Goal: Task Accomplishment & Management: Complete application form

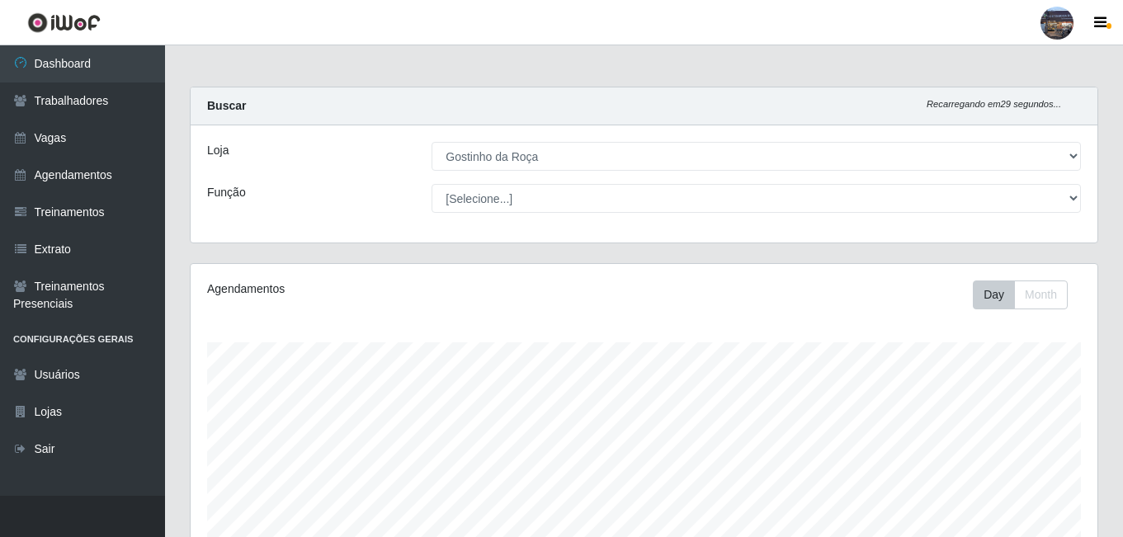
select select "303"
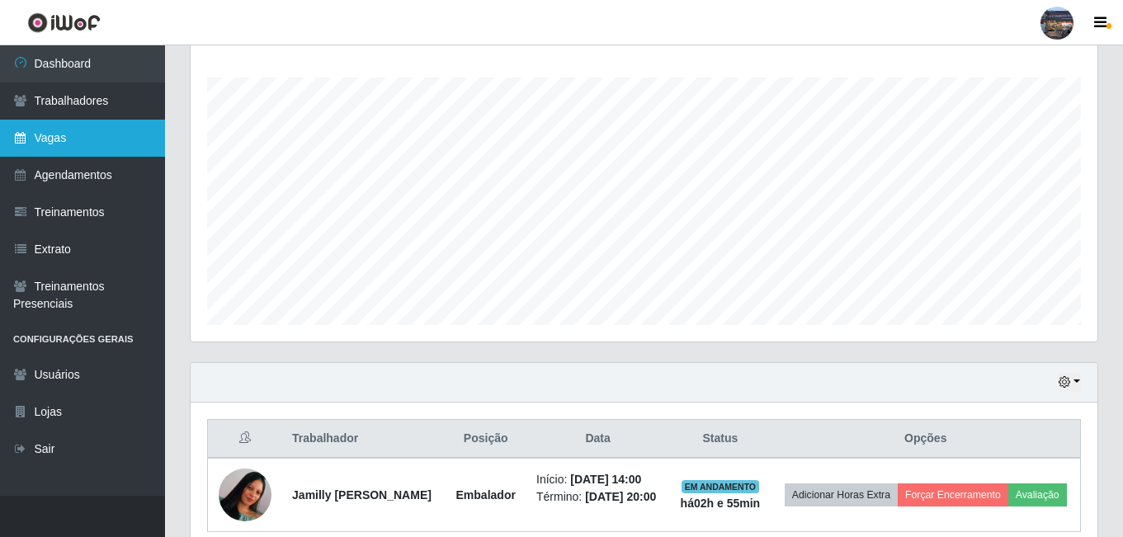
scroll to position [342, 907]
click at [83, 144] on link "Vagas" at bounding box center [82, 138] width 165 height 37
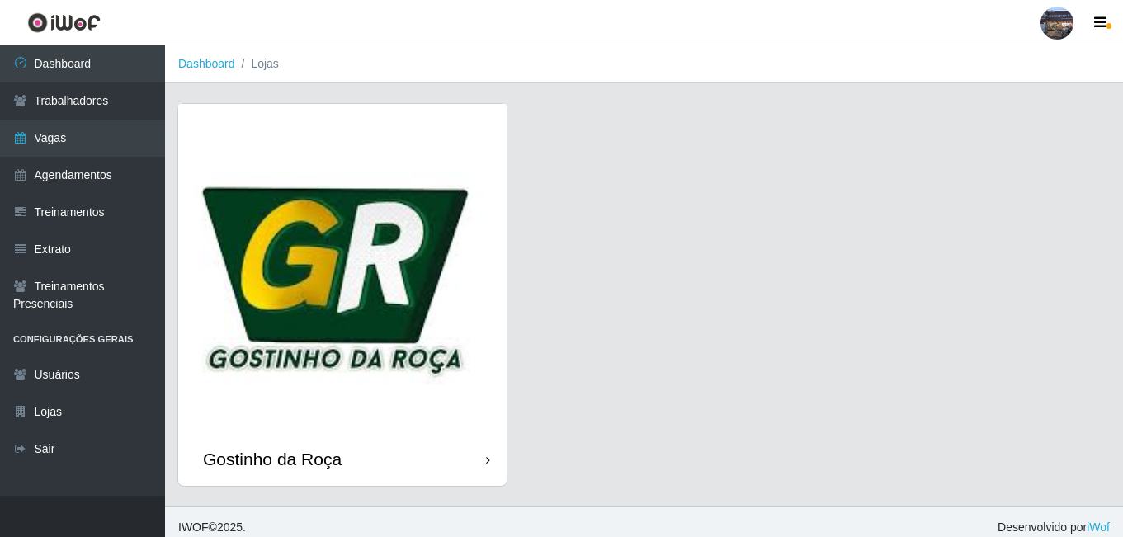
click at [402, 313] on img at bounding box center [342, 268] width 328 height 328
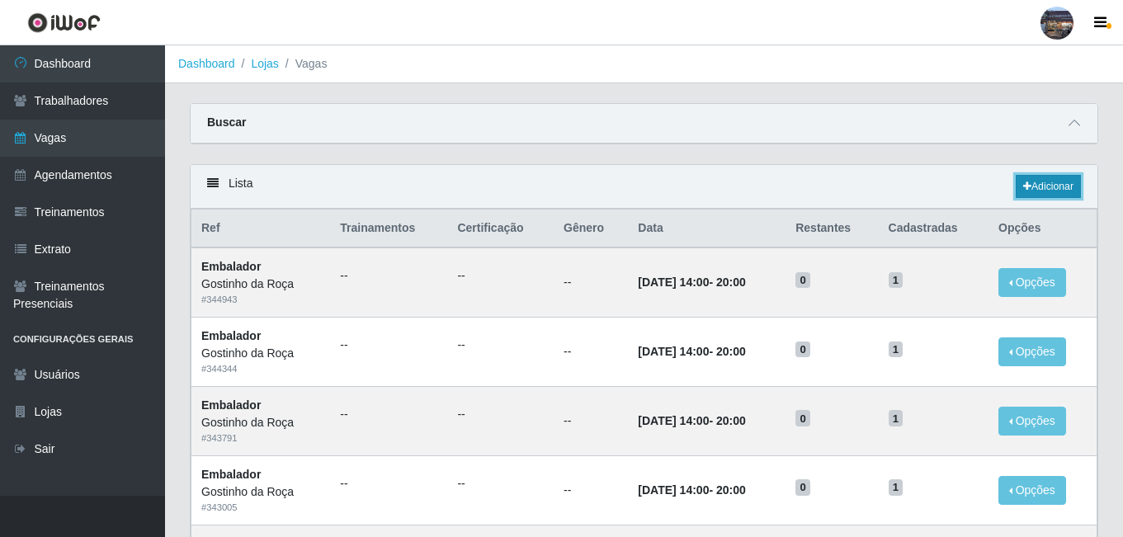
click at [1044, 194] on link "Adicionar" at bounding box center [1048, 186] width 65 height 23
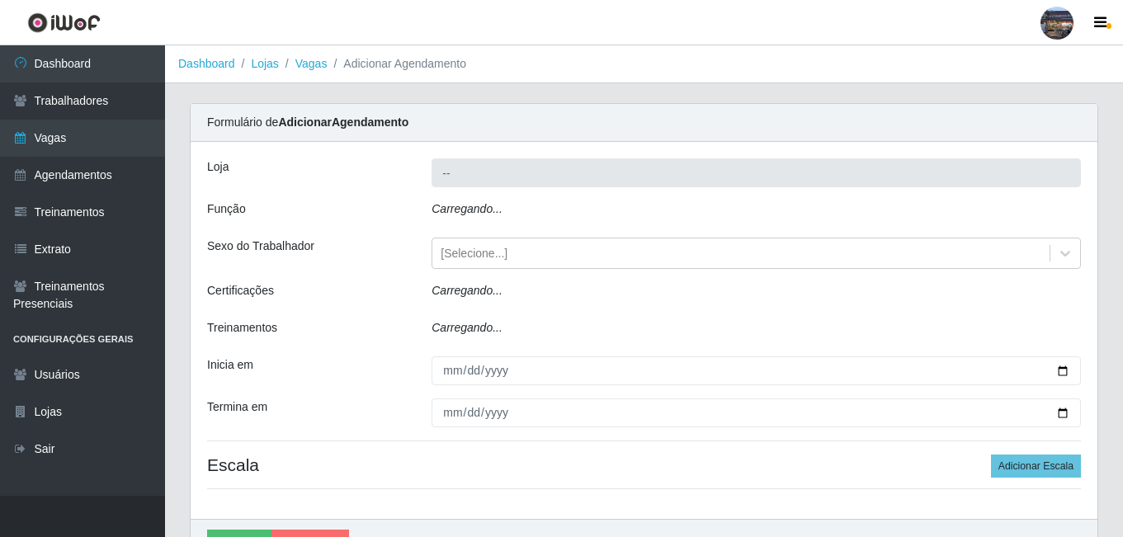
type input "Gostinho da Roça"
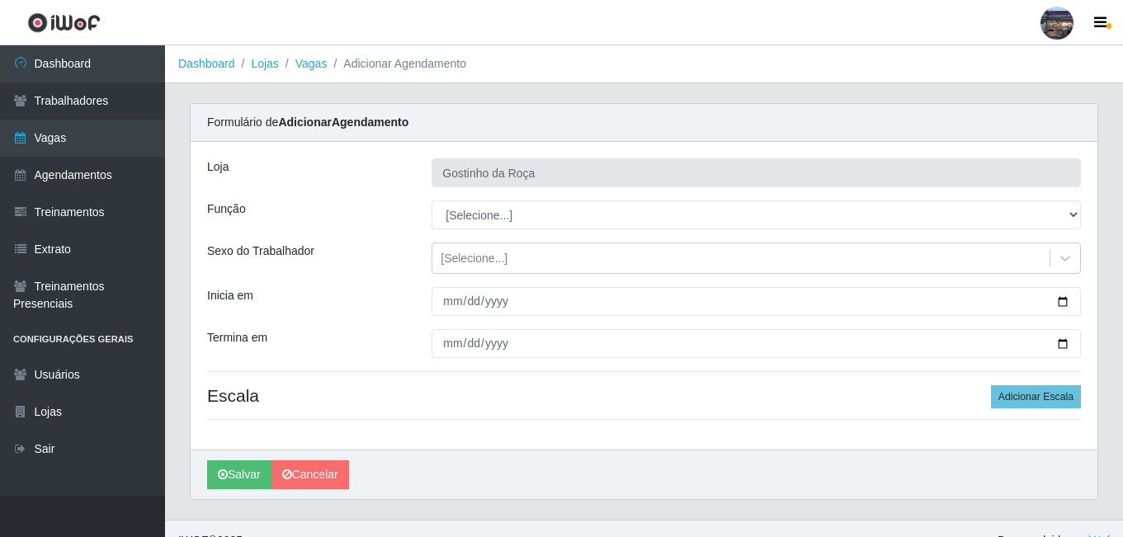
scroll to position [24, 0]
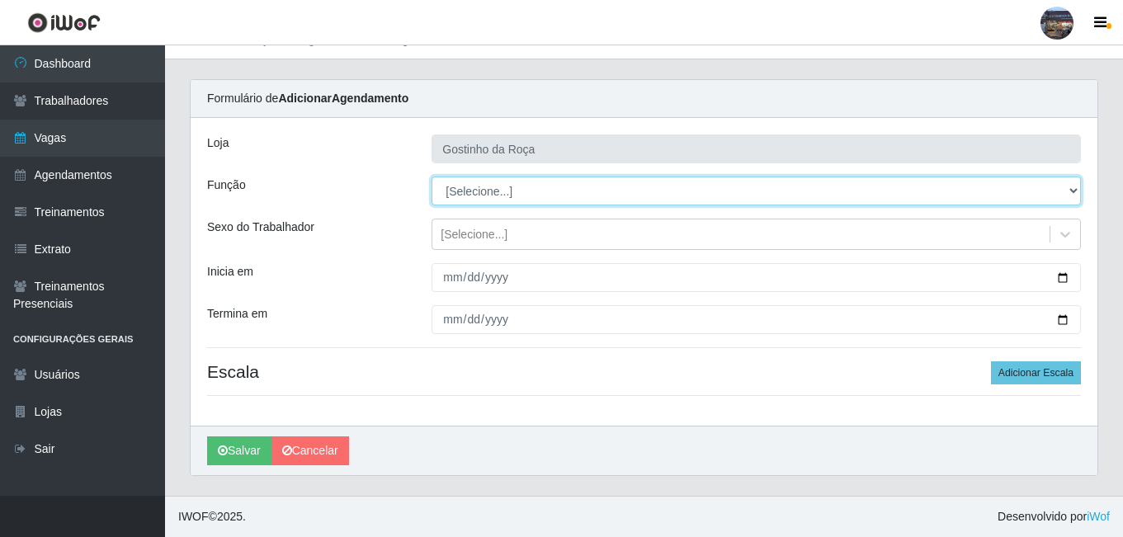
click at [511, 201] on select "[Selecione...] ASG ASG + ASG ++ Embalador Embalador + Embalador ++ Operador de …" at bounding box center [756, 191] width 649 height 29
select select "1"
click at [432, 177] on select "[Selecione...] ASG ASG + ASG ++ Embalador Embalador + Embalador ++ Operador de …" at bounding box center [756, 191] width 649 height 29
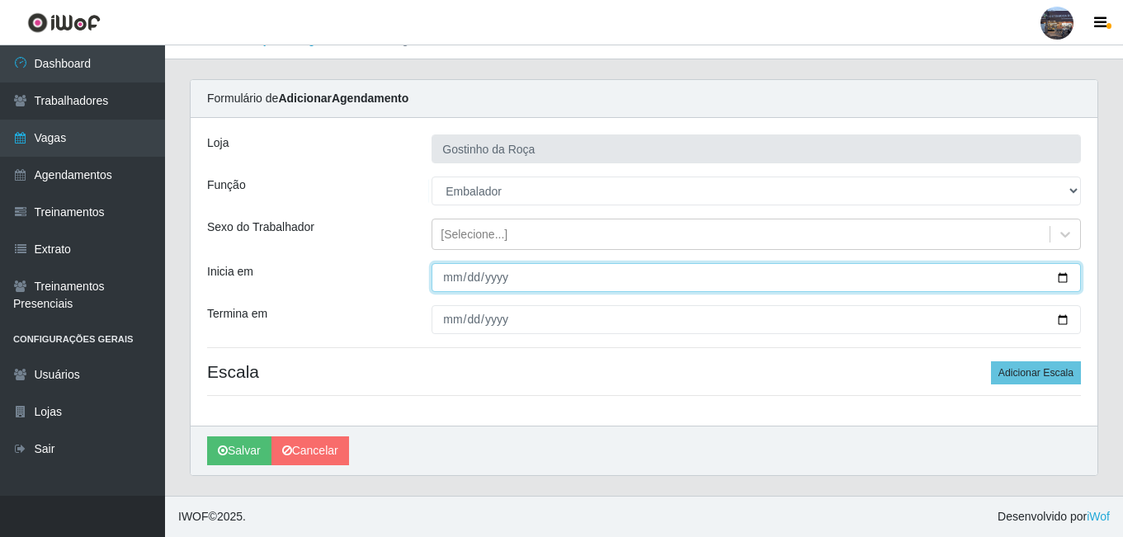
click at [1064, 281] on input "Inicia em" at bounding box center [756, 277] width 649 height 29
type input "[DATE]"
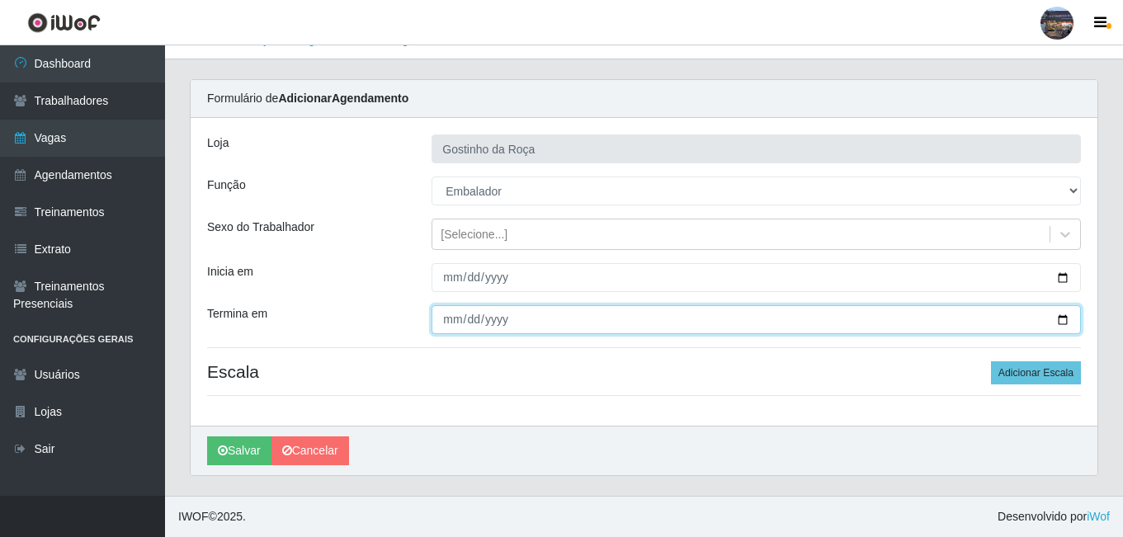
click at [512, 322] on input "Termina em" at bounding box center [756, 319] width 649 height 29
drag, startPoint x: 1074, startPoint y: 314, endPoint x: 1066, endPoint y: 318, distance: 8.9
click at [1074, 315] on input "Termina em" at bounding box center [756, 319] width 649 height 29
click at [1065, 319] on input "Termina em" at bounding box center [756, 319] width 649 height 29
type input "[DATE]"
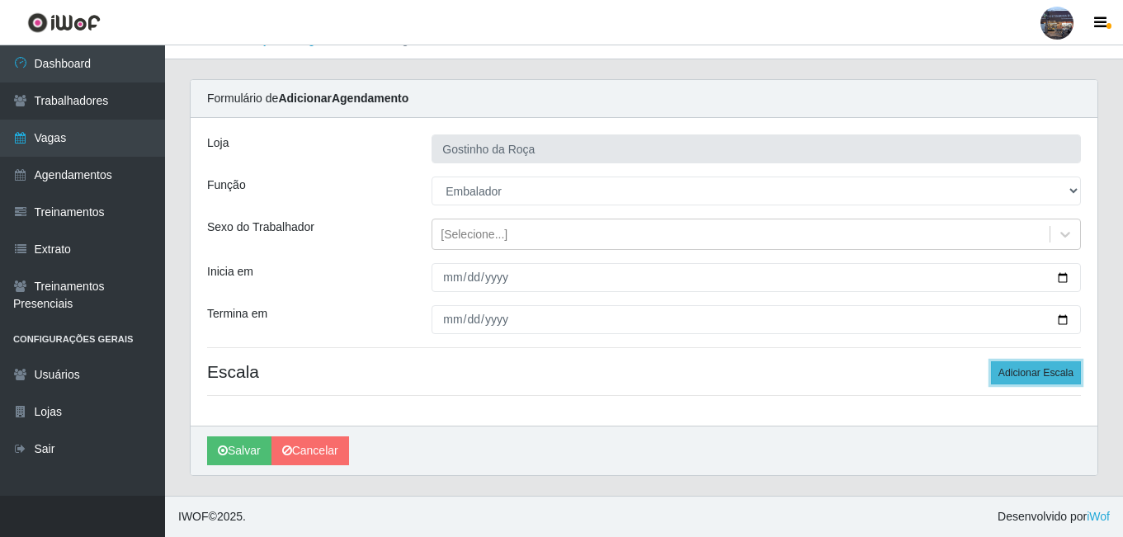
click at [1068, 378] on button "Adicionar Escala" at bounding box center [1036, 372] width 90 height 23
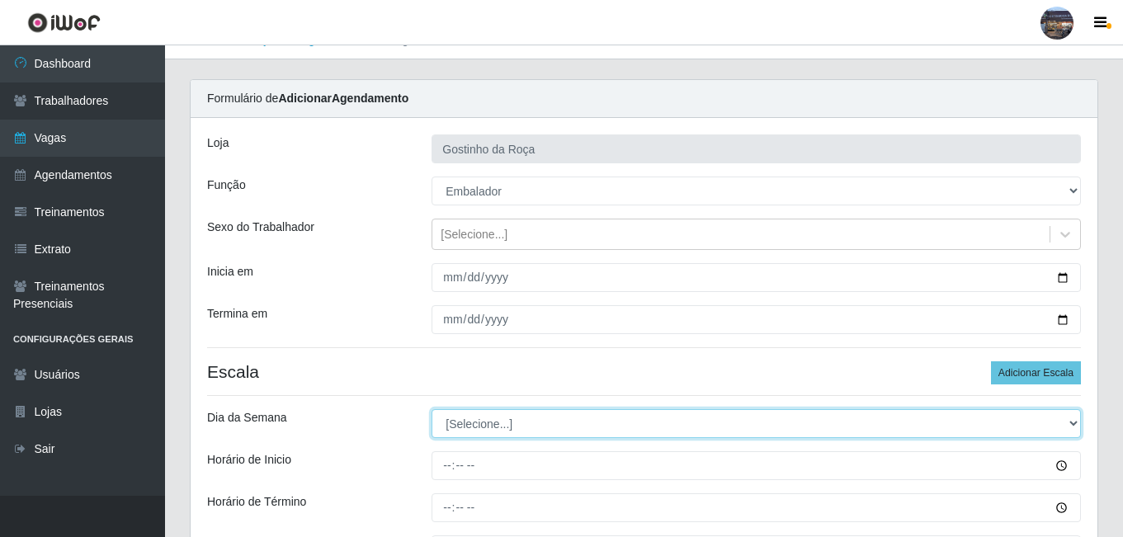
click at [525, 427] on select "[Selecione...] Segunda Terça Quarta Quinta Sexta Sábado Domingo" at bounding box center [756, 423] width 649 height 29
select select "6"
click at [432, 409] on select "[Selecione...] Segunda Terça Quarta Quinta Sexta Sábado Domingo" at bounding box center [756, 423] width 649 height 29
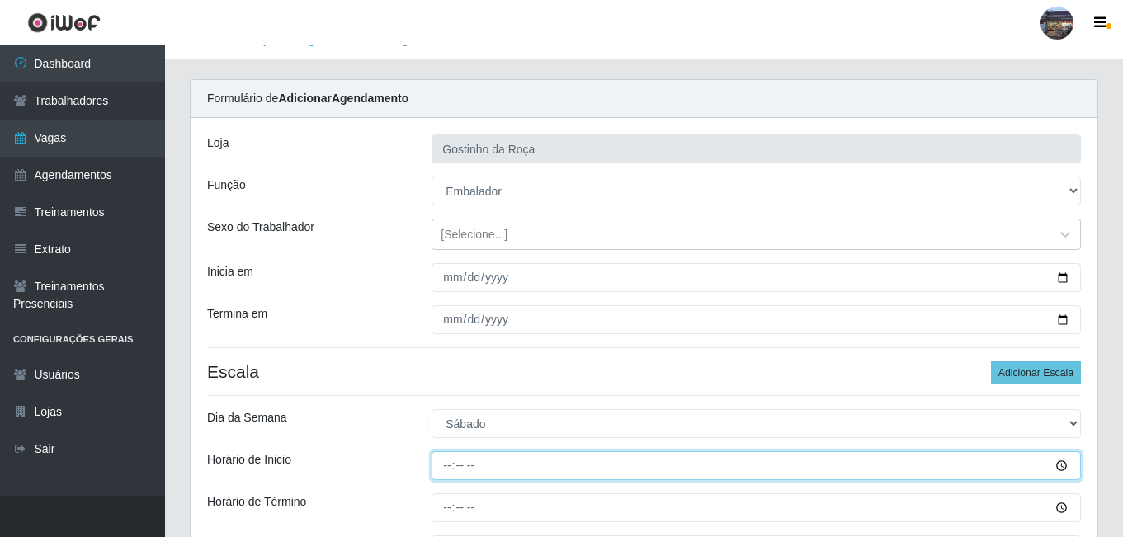
click at [449, 461] on input "Horário de Inicio" at bounding box center [756, 465] width 649 height 29
type input "07:00"
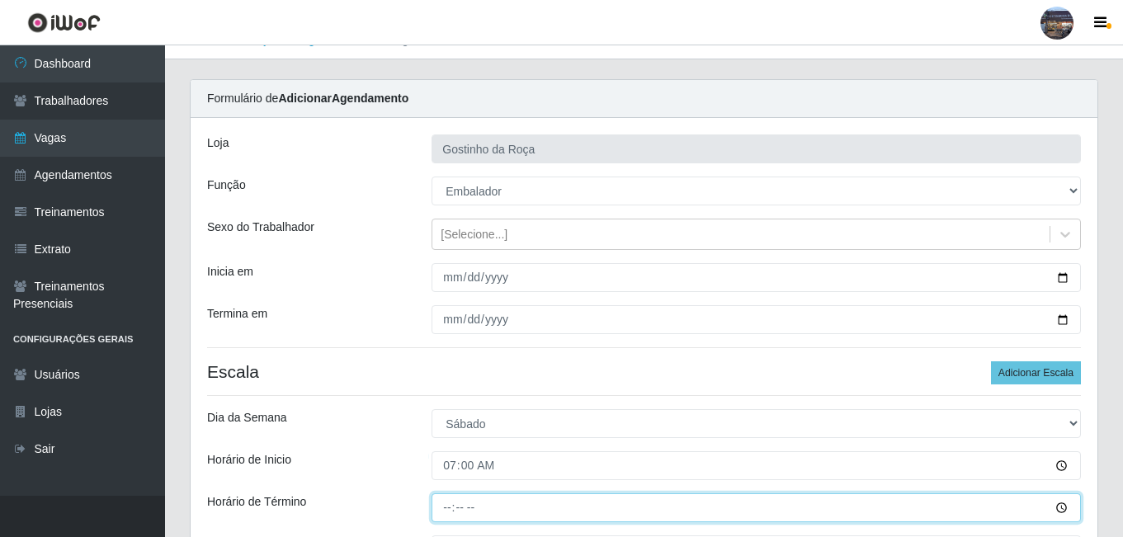
click at [451, 511] on input "Horário de Término" at bounding box center [756, 507] width 649 height 29
type input "13:00"
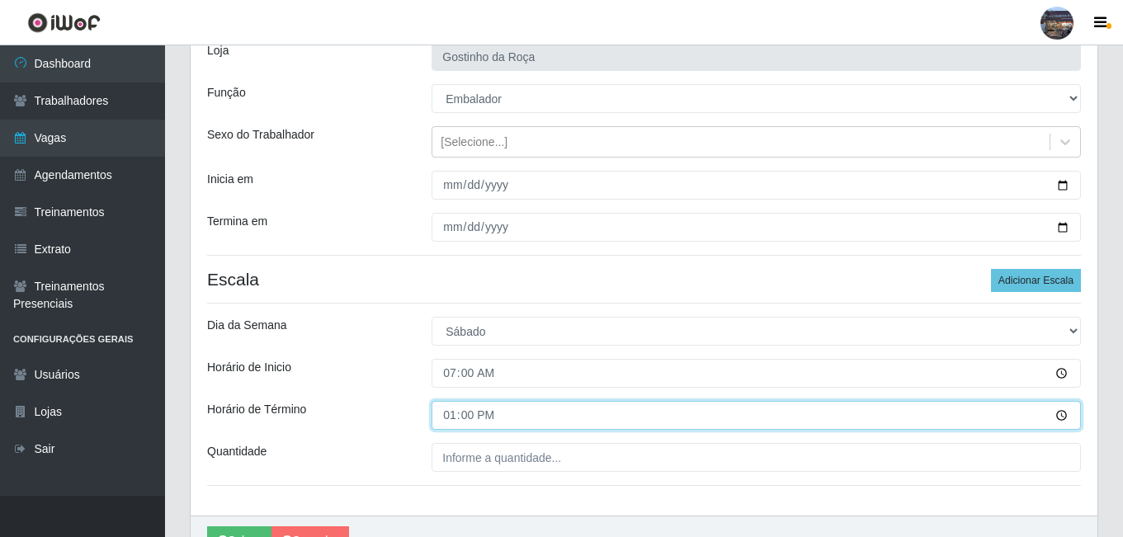
scroll to position [125, 0]
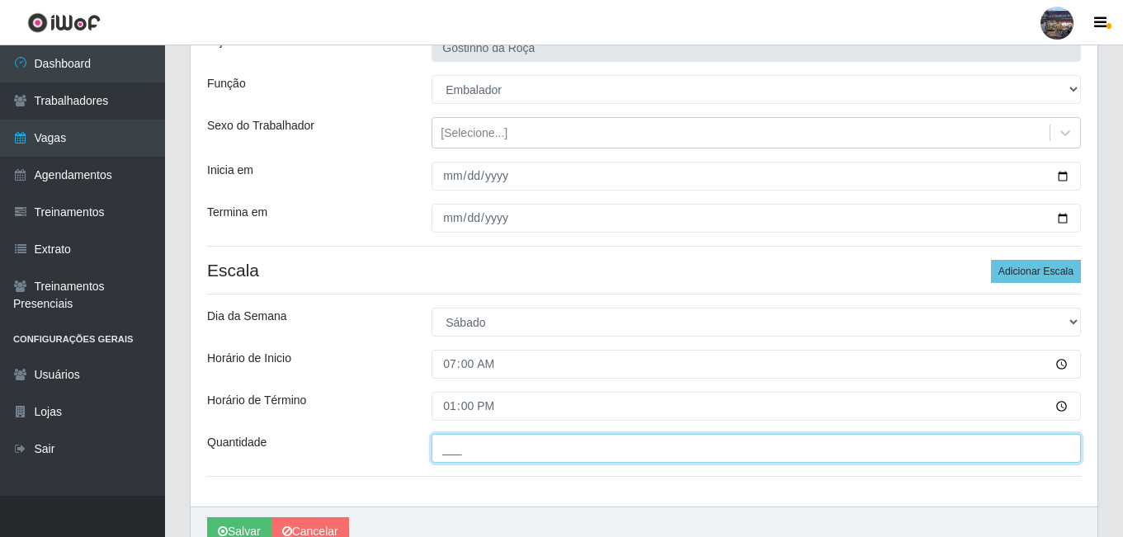
click at [557, 451] on input "___" at bounding box center [756, 448] width 649 height 29
type input "1__"
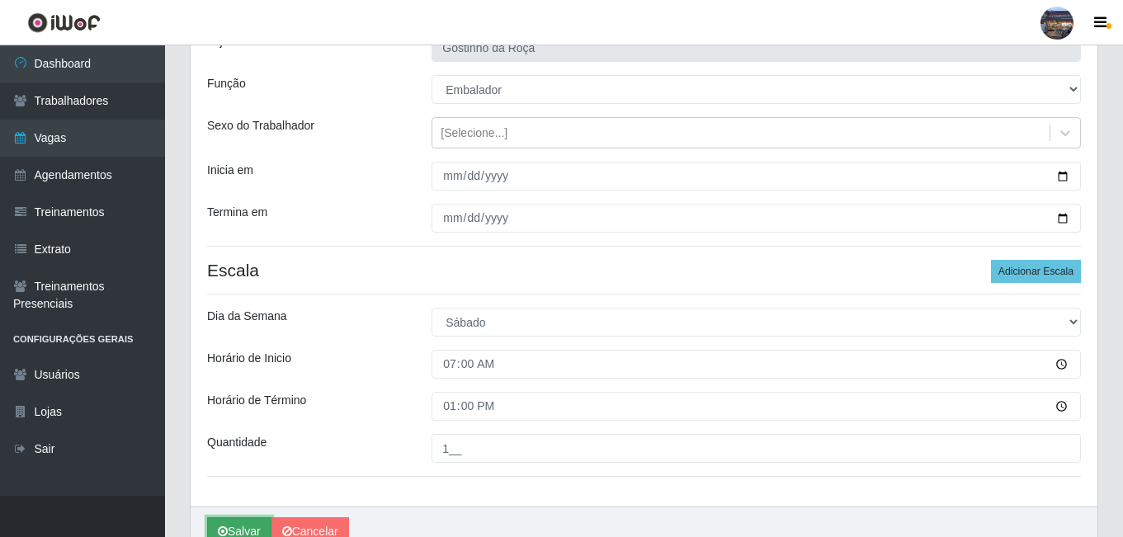
click at [258, 527] on button "Salvar" at bounding box center [239, 531] width 64 height 29
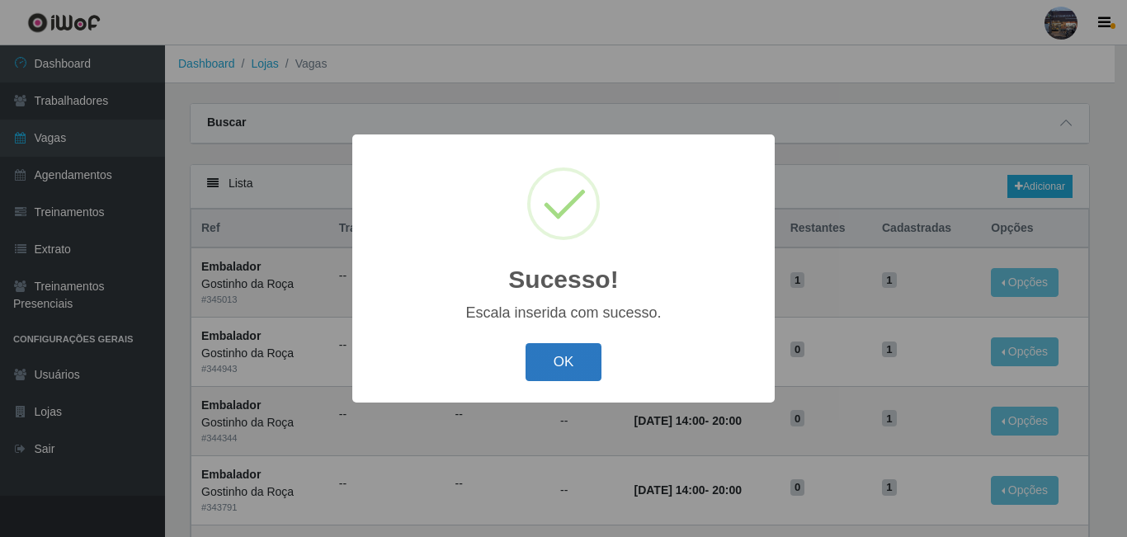
click at [541, 366] on button "OK" at bounding box center [564, 362] width 77 height 39
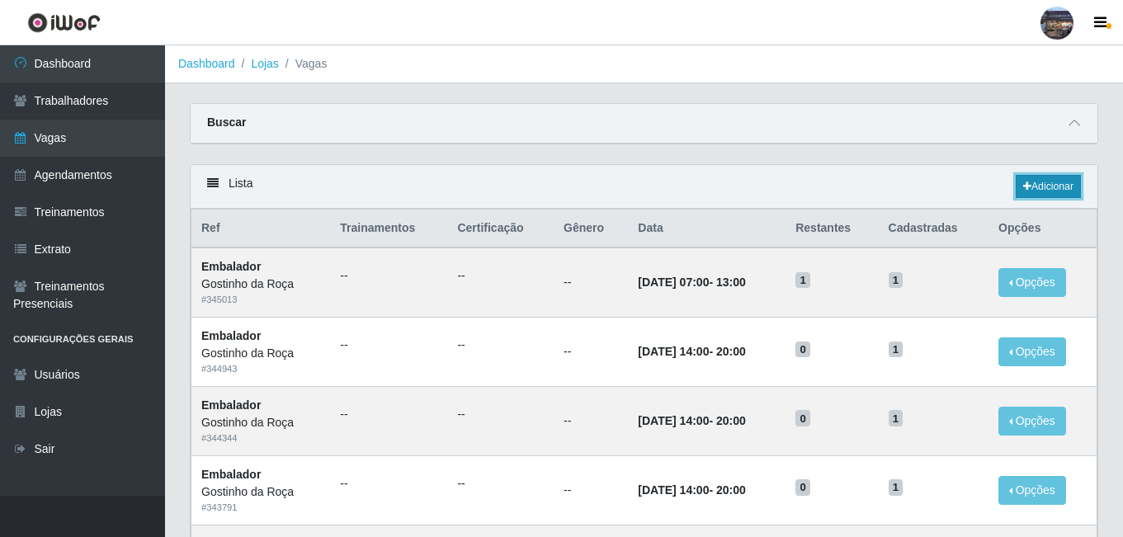
click at [1043, 189] on link "Adicionar" at bounding box center [1048, 186] width 65 height 23
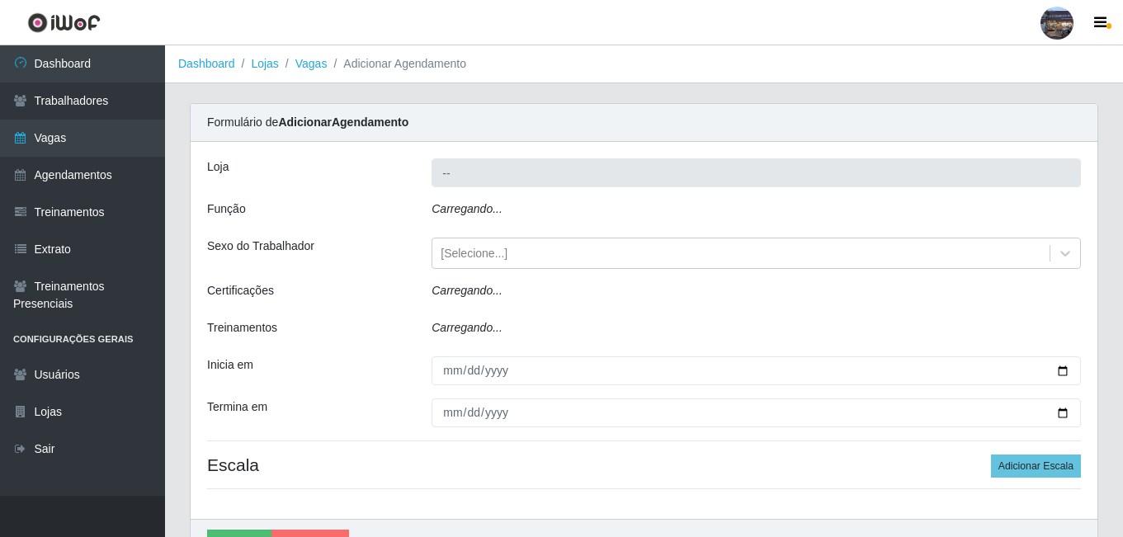
type input "Gostinho da Roça"
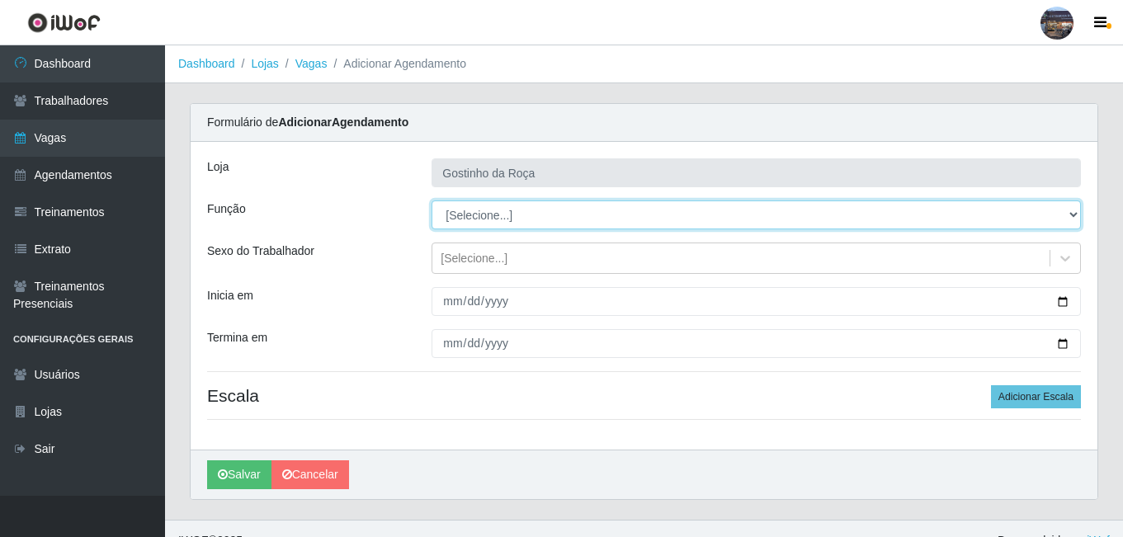
click at [528, 221] on select "[Selecione...] ASG ASG + ASG ++ Embalador Embalador + Embalador ++ Operador de …" at bounding box center [756, 215] width 649 height 29
select select "1"
click at [432, 201] on select "[Selecione...] ASG ASG + ASG ++ Embalador Embalador + Embalador ++ Operador de …" at bounding box center [756, 215] width 649 height 29
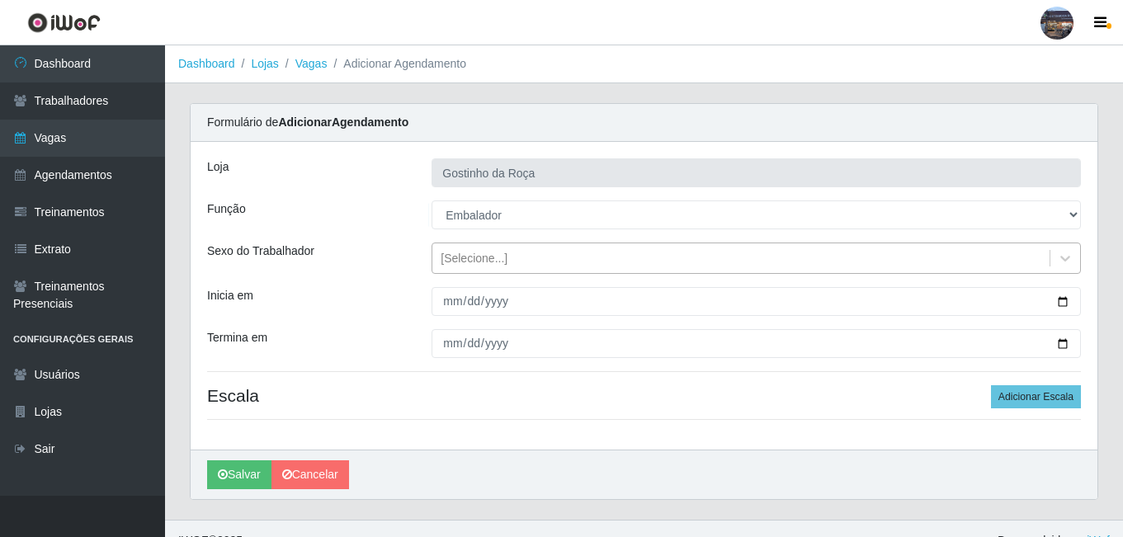
click at [532, 263] on div "[Selecione...]" at bounding box center [740, 258] width 617 height 27
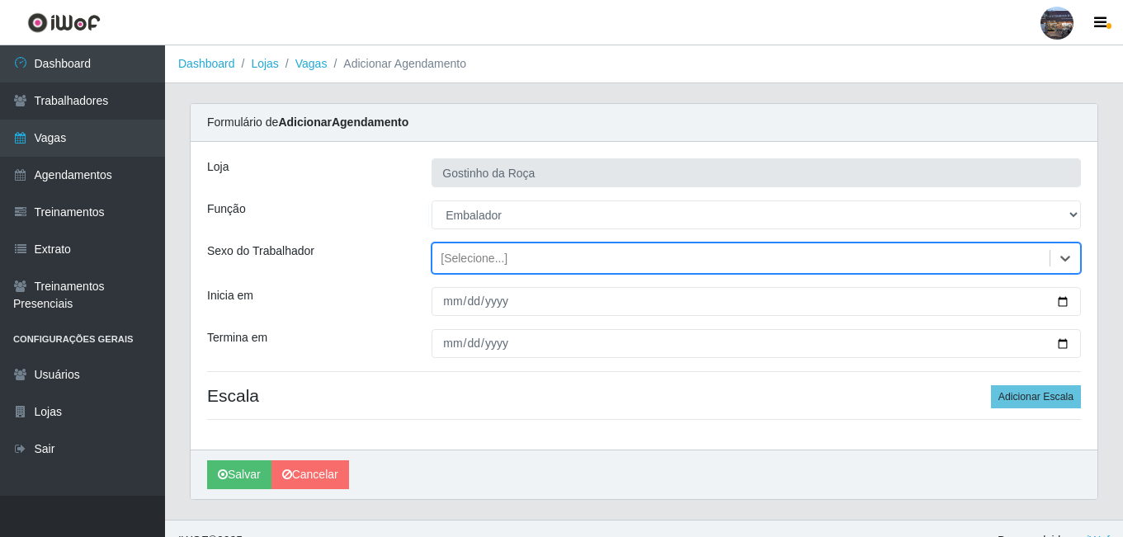
click at [520, 254] on div "[Selecione...]" at bounding box center [740, 258] width 617 height 27
click at [494, 318] on div "[PERSON_NAME] da Roça Função [Selecione...] ASG ASG + ASG ++ Embalador Embalado…" at bounding box center [644, 296] width 907 height 308
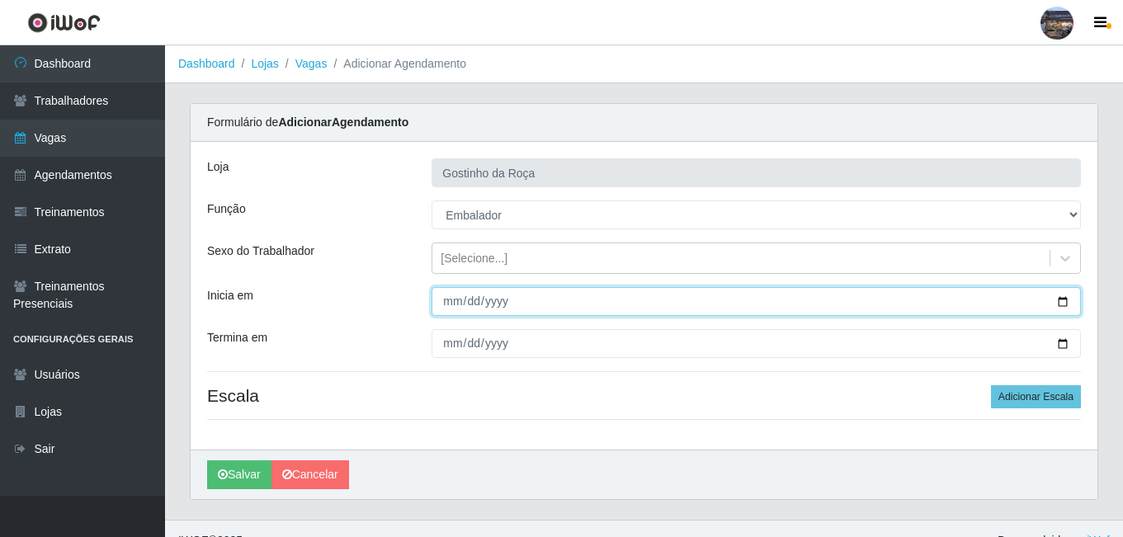
click at [532, 301] on input "Inicia em" at bounding box center [756, 301] width 649 height 29
click at [1067, 301] on input "Inicia em" at bounding box center [756, 301] width 649 height 29
type input "[DATE]"
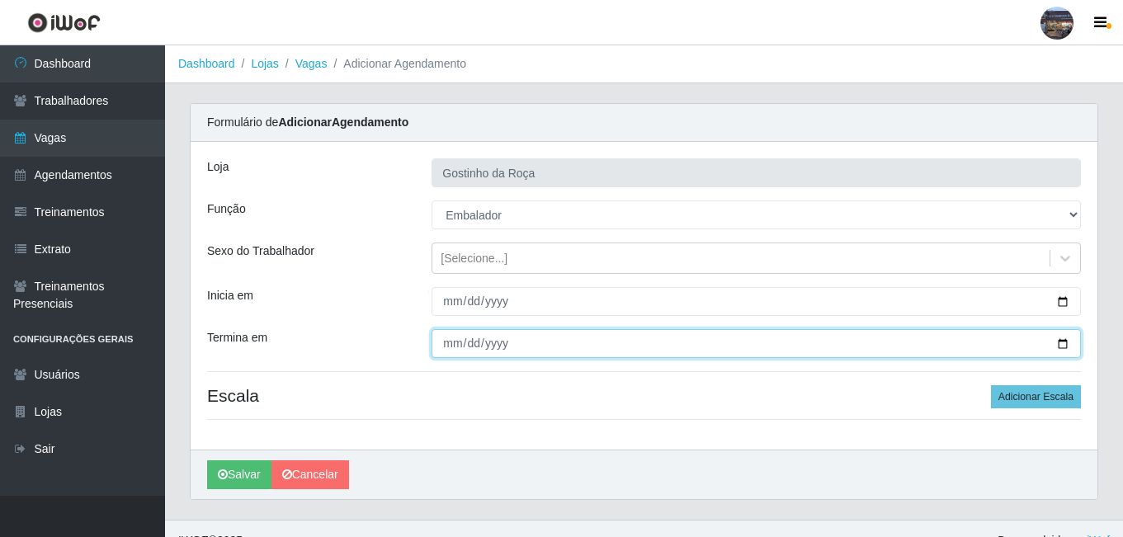
click at [1064, 342] on input "Termina em" at bounding box center [756, 343] width 649 height 29
type input "[DATE]"
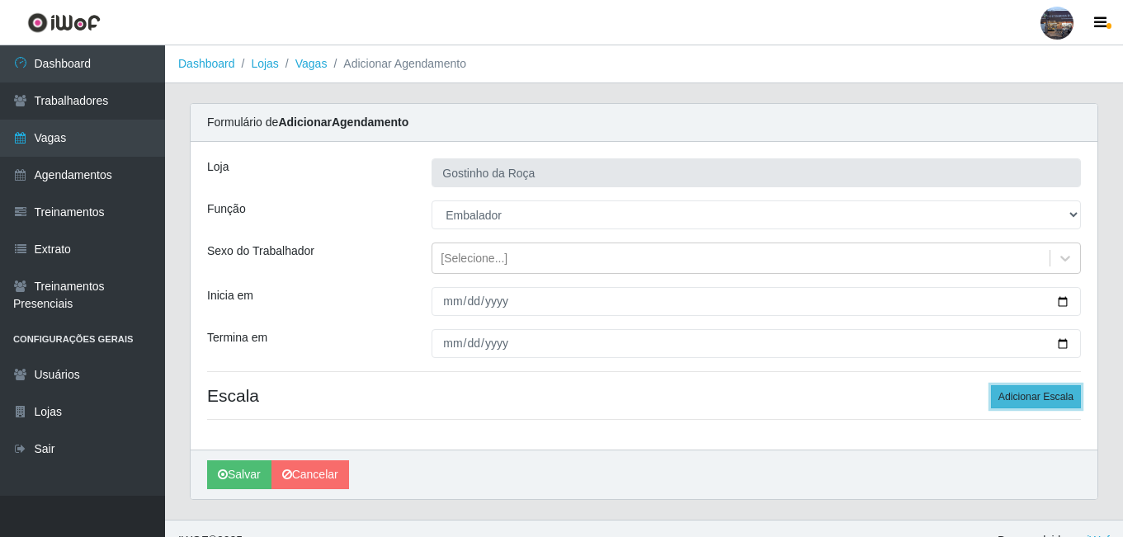
click at [1041, 407] on button "Adicionar Escala" at bounding box center [1036, 396] width 90 height 23
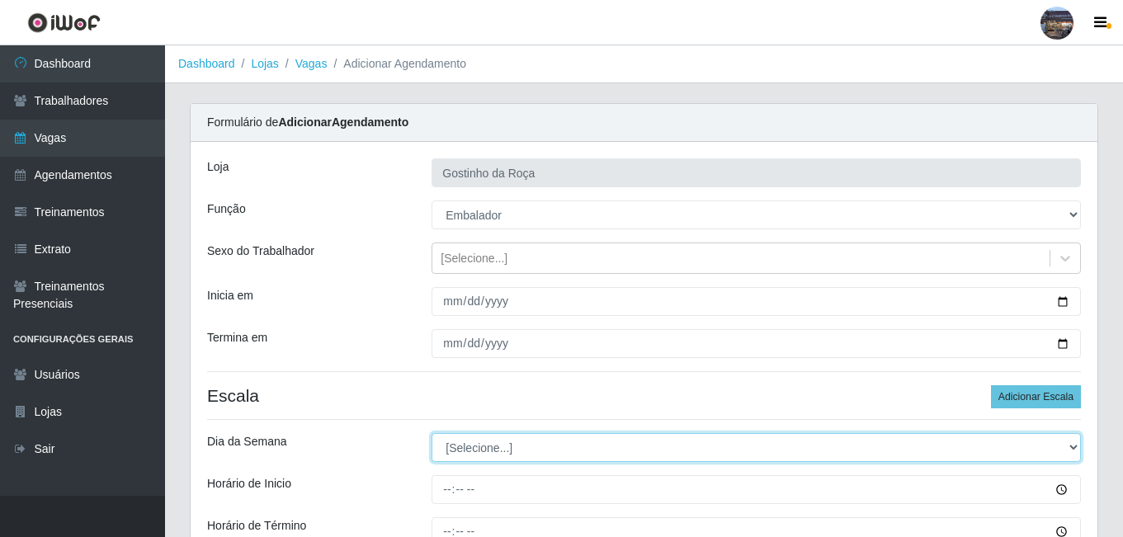
click at [559, 453] on select "[Selecione...] Segunda Terça Quarta Quinta Sexta Sábado Domingo" at bounding box center [756, 447] width 649 height 29
select select "6"
click at [432, 433] on select "[Selecione...] Segunda Terça Quarta Quinta Sexta Sábado Domingo" at bounding box center [756, 447] width 649 height 29
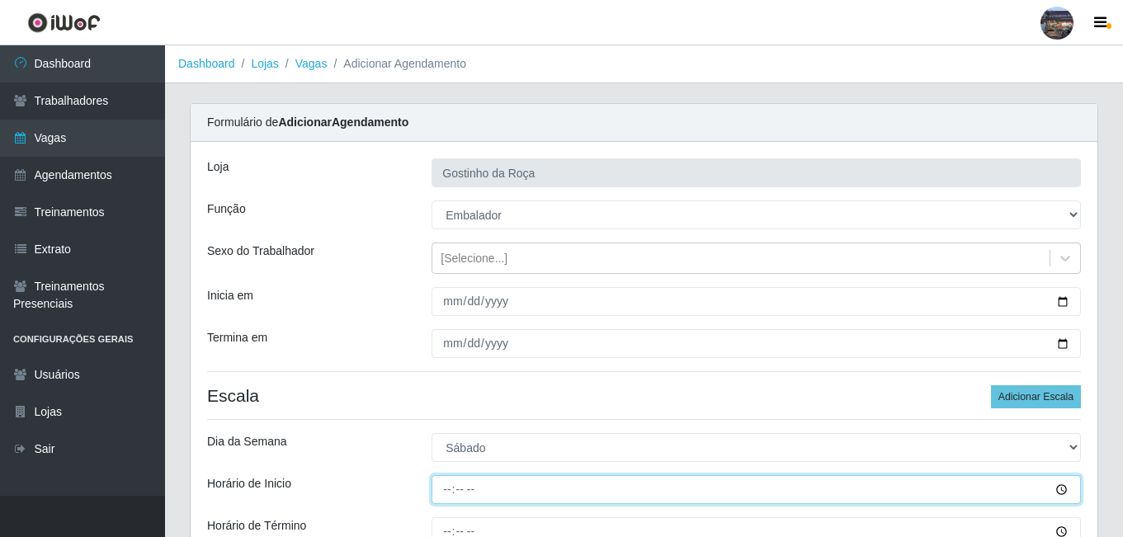
drag, startPoint x: 445, startPoint y: 489, endPoint x: 454, endPoint y: 499, distance: 13.4
click at [445, 490] on input "Horário de Inicio" at bounding box center [756, 489] width 649 height 29
type input "14:00"
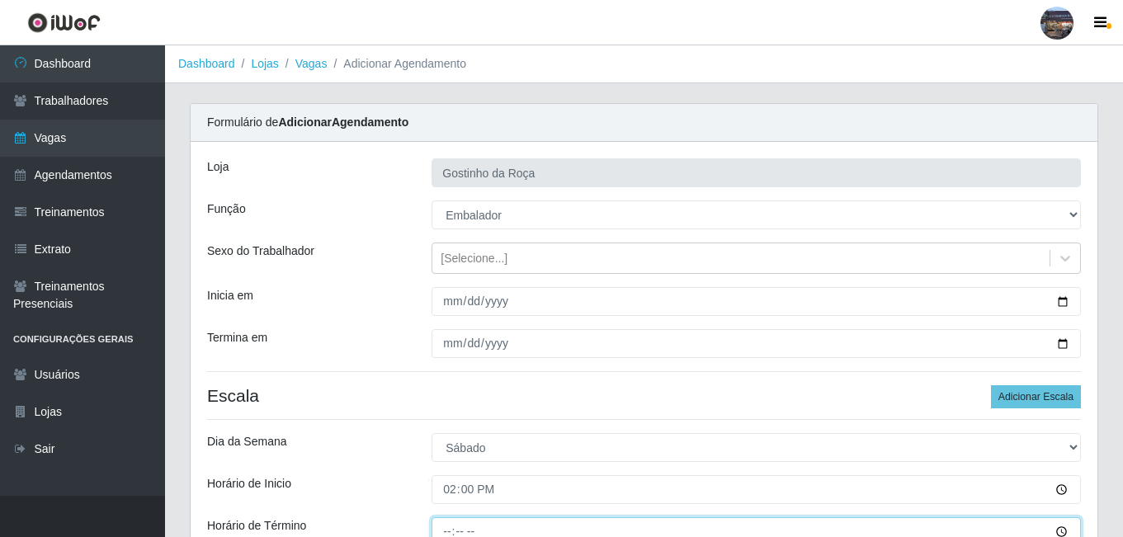
click at [446, 531] on input "Horário de Término" at bounding box center [756, 531] width 649 height 29
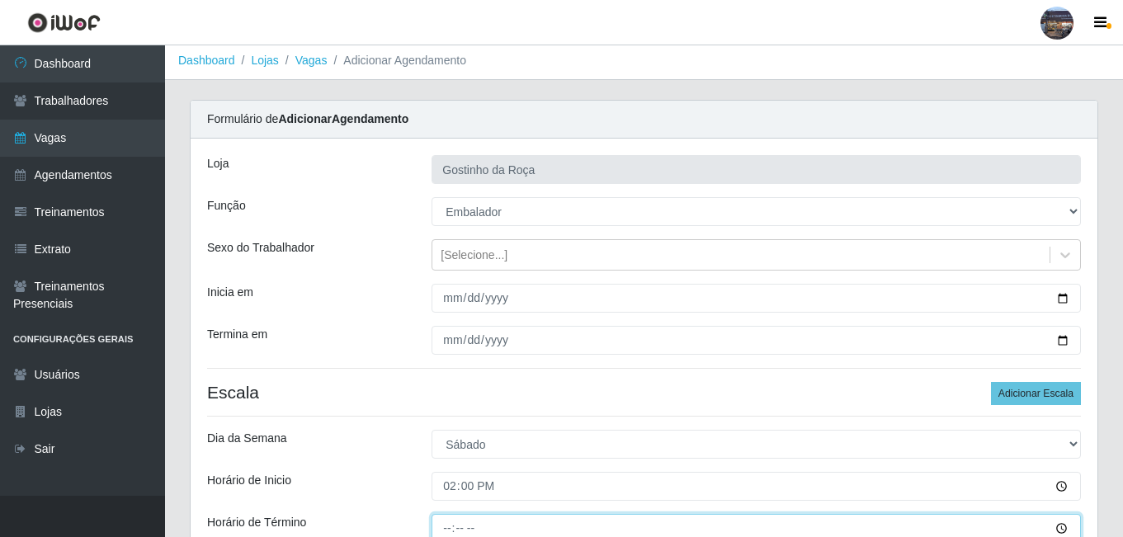
type input "20:00"
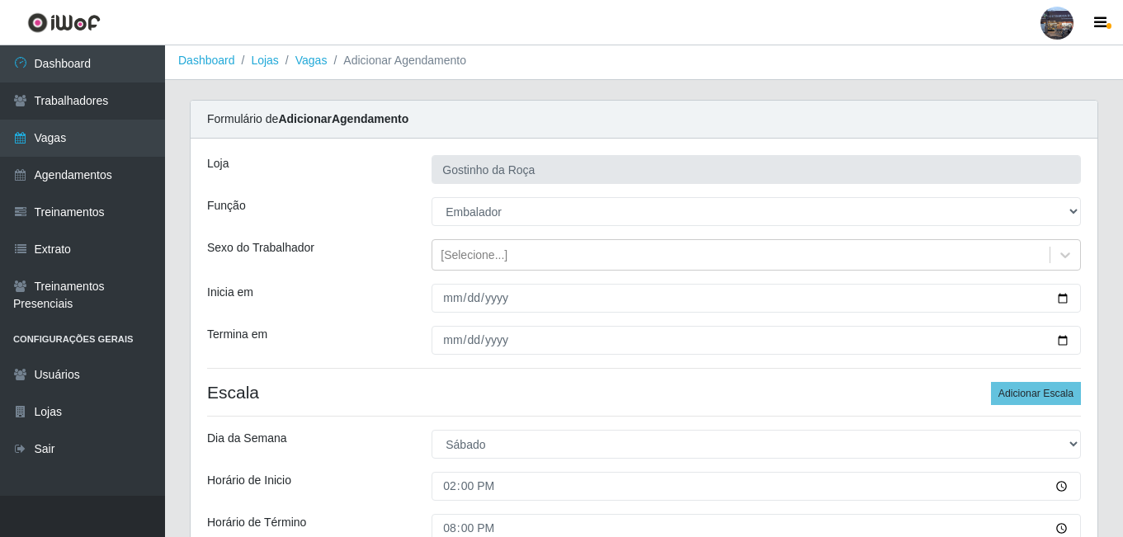
drag, startPoint x: 1122, startPoint y: 293, endPoint x: 1121, endPoint y: 328, distance: 34.7
click at [1121, 328] on div "Carregando... Formulário de Adicionar Agendamento [PERSON_NAME] da Roça Função …" at bounding box center [644, 399] width 958 height 599
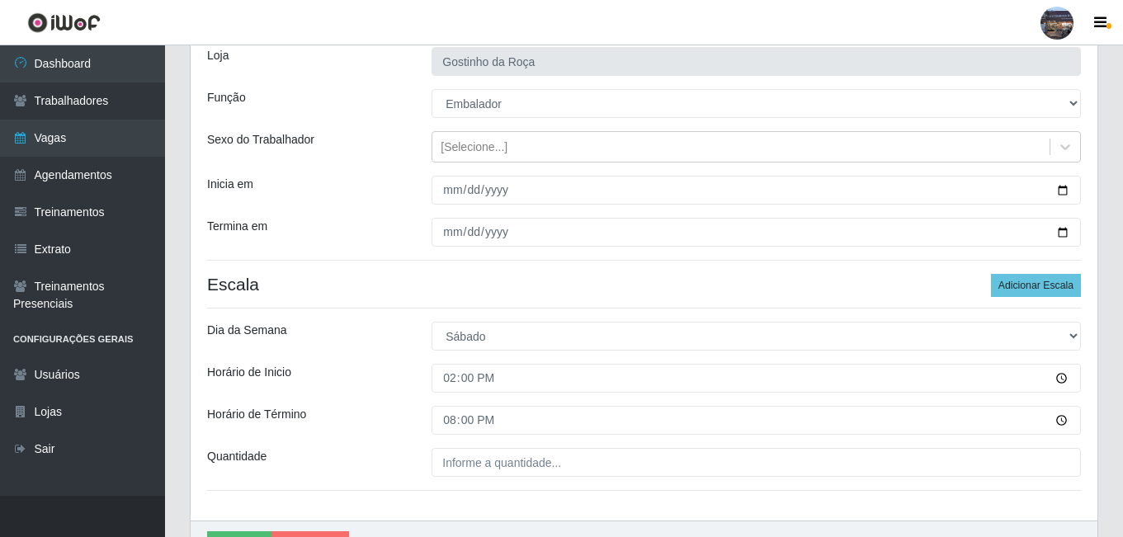
scroll to position [119, 0]
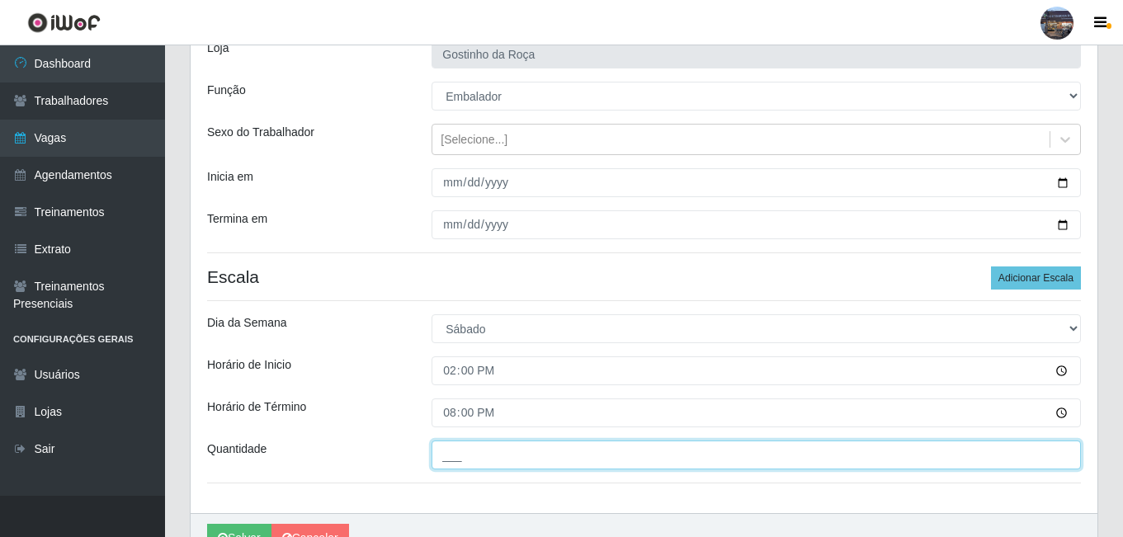
click at [571, 459] on input "___" at bounding box center [756, 455] width 649 height 29
type input "1__"
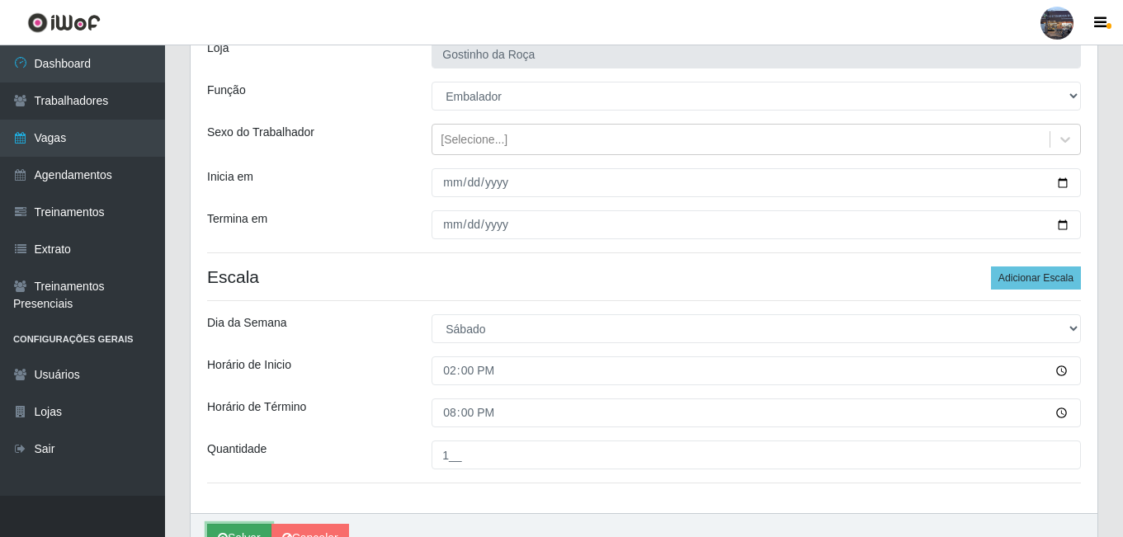
click at [248, 525] on button "Salvar" at bounding box center [239, 538] width 64 height 29
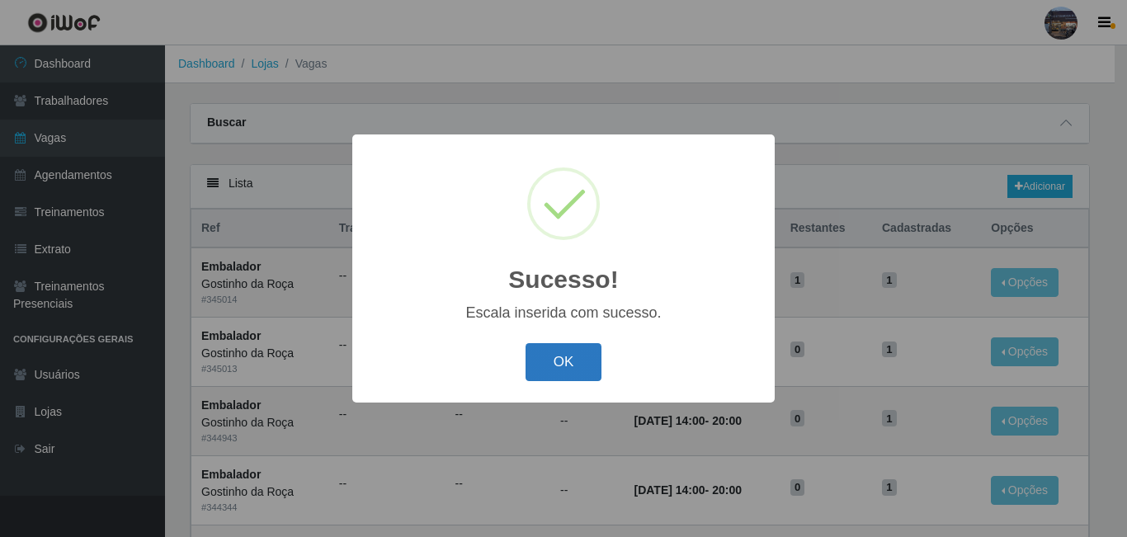
click at [546, 361] on button "OK" at bounding box center [564, 362] width 77 height 39
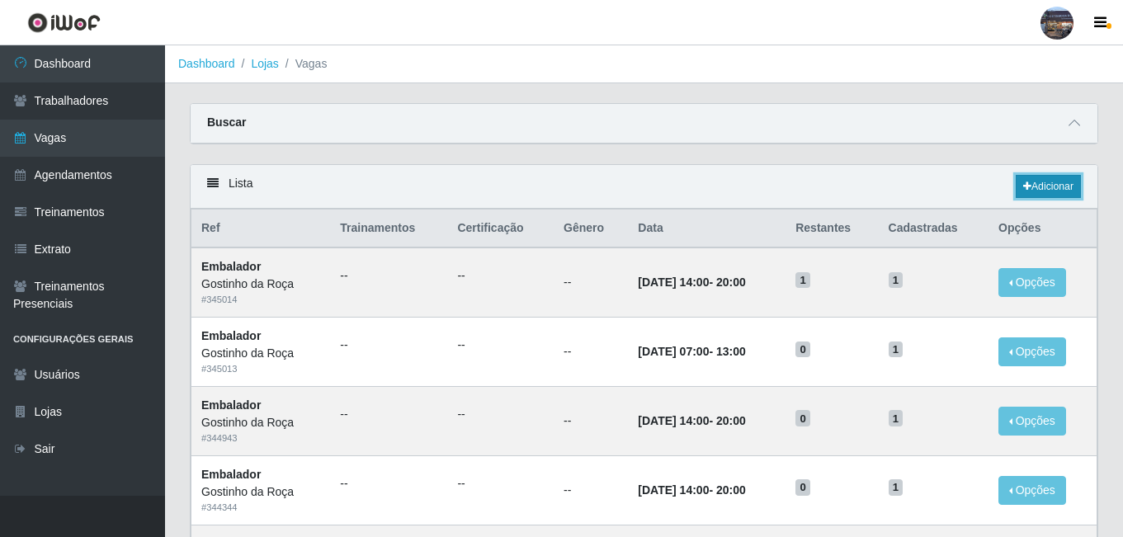
click at [1078, 185] on link "Adicionar" at bounding box center [1048, 186] width 65 height 23
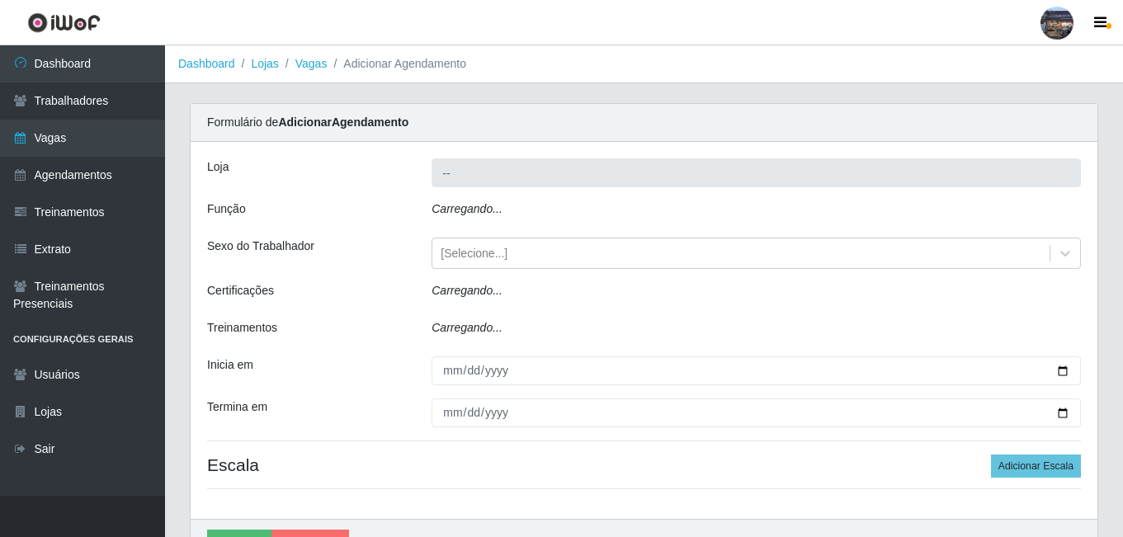
type input "Gostinho da Roça"
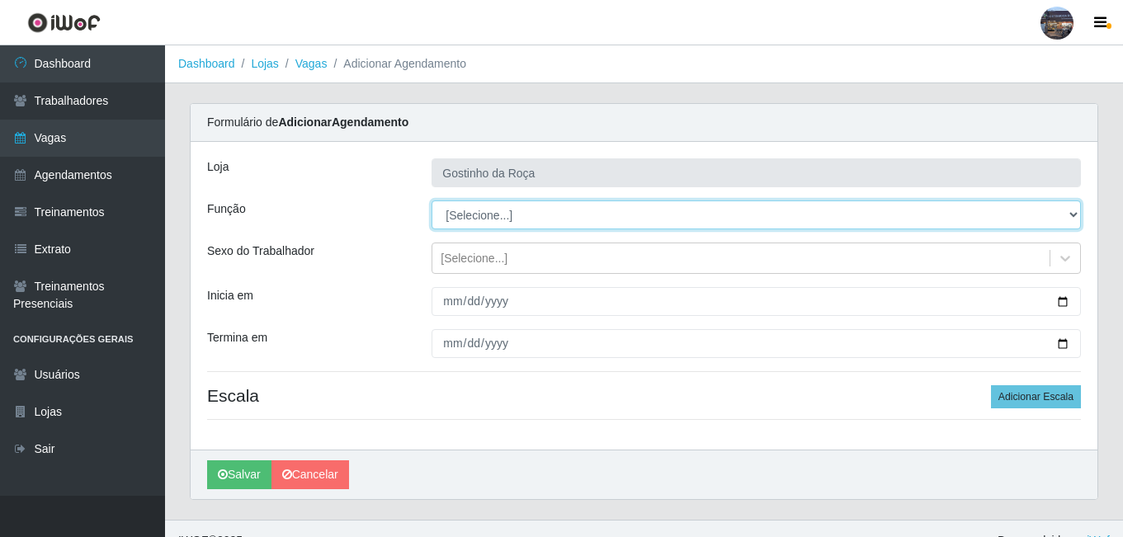
click at [544, 224] on select "[Selecione...] ASG ASG + ASG ++ Embalador Embalador + Embalador ++ Operador de …" at bounding box center [756, 215] width 649 height 29
select select "1"
click at [432, 201] on select "[Selecione...] ASG ASG + ASG ++ Embalador Embalador + Embalador ++ Operador de …" at bounding box center [756, 215] width 649 height 29
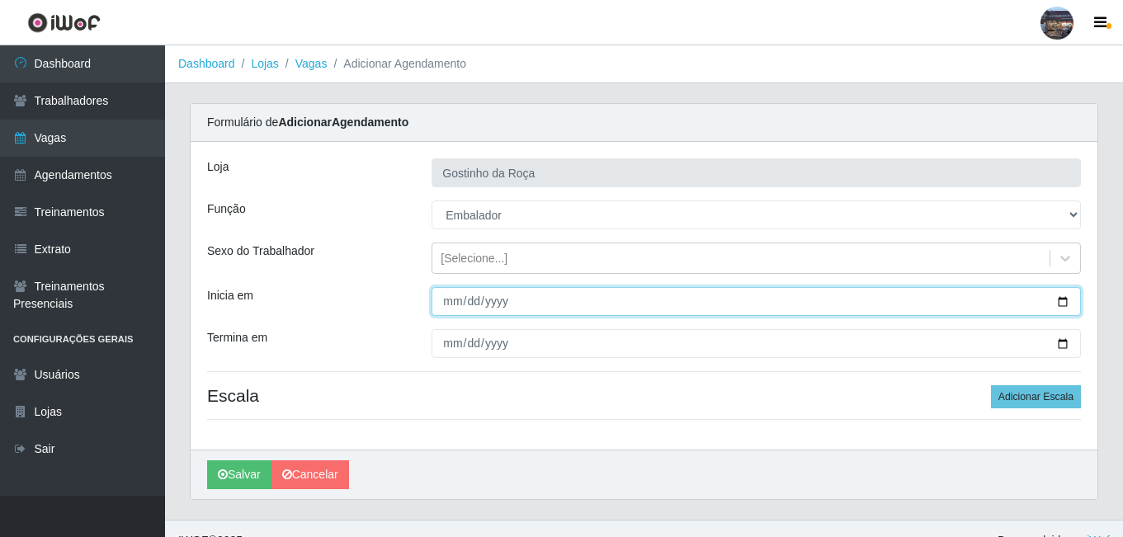
click at [504, 295] on input "Inicia em" at bounding box center [756, 301] width 649 height 29
click at [1060, 304] on input "Inicia em" at bounding box center [756, 301] width 649 height 29
type input "[DATE]"
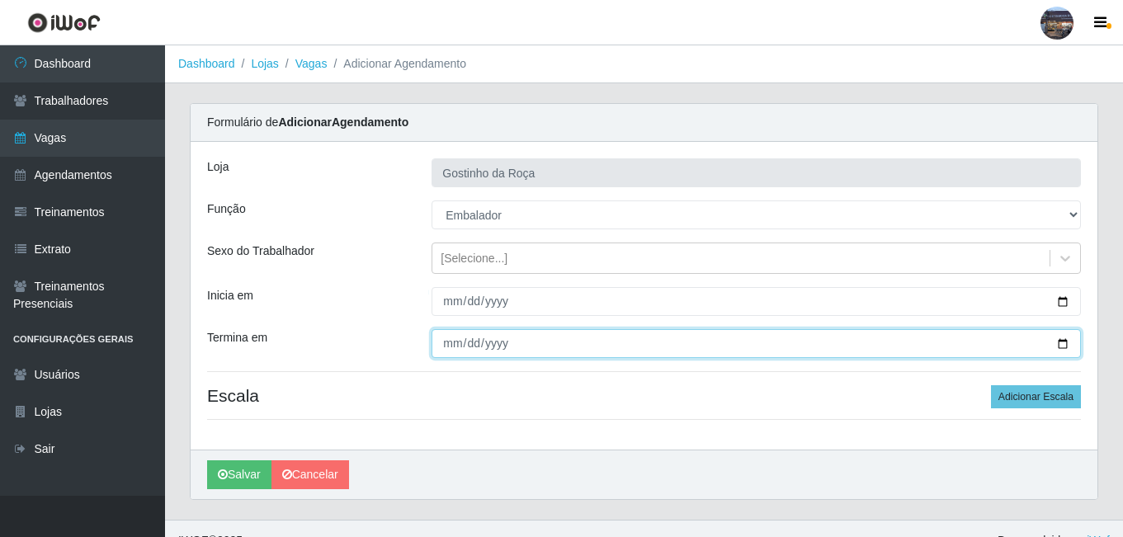
click at [1062, 342] on input "Termina em" at bounding box center [756, 343] width 649 height 29
type input "[DATE]"
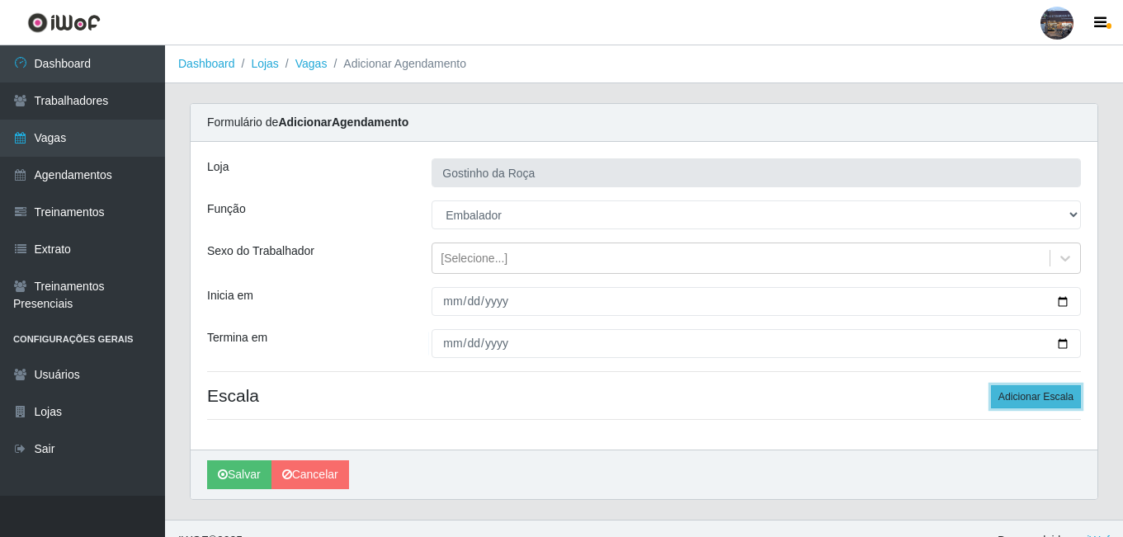
click at [1070, 399] on button "Adicionar Escala" at bounding box center [1036, 396] width 90 height 23
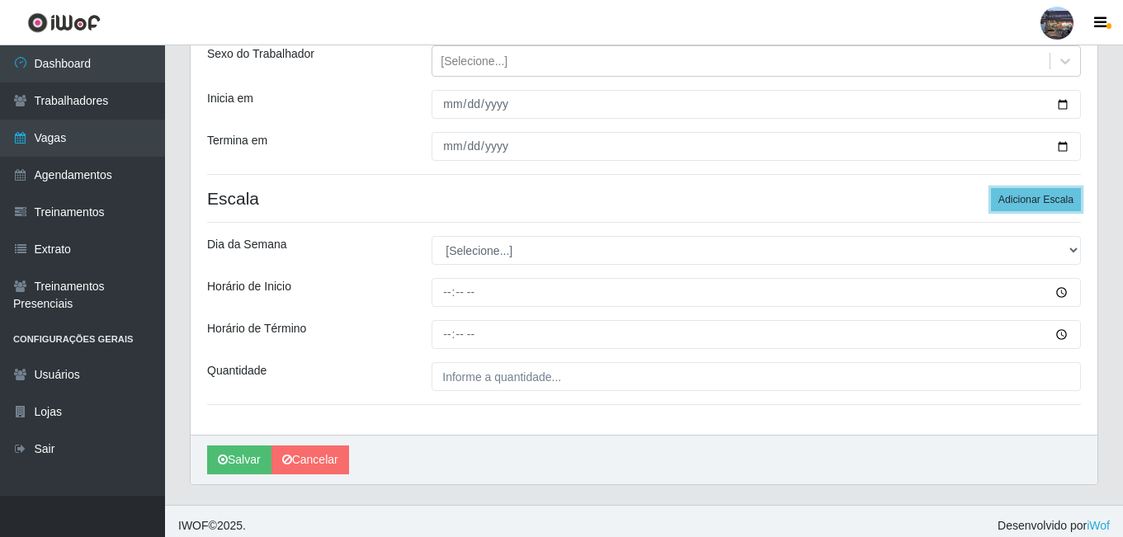
scroll to position [206, 0]
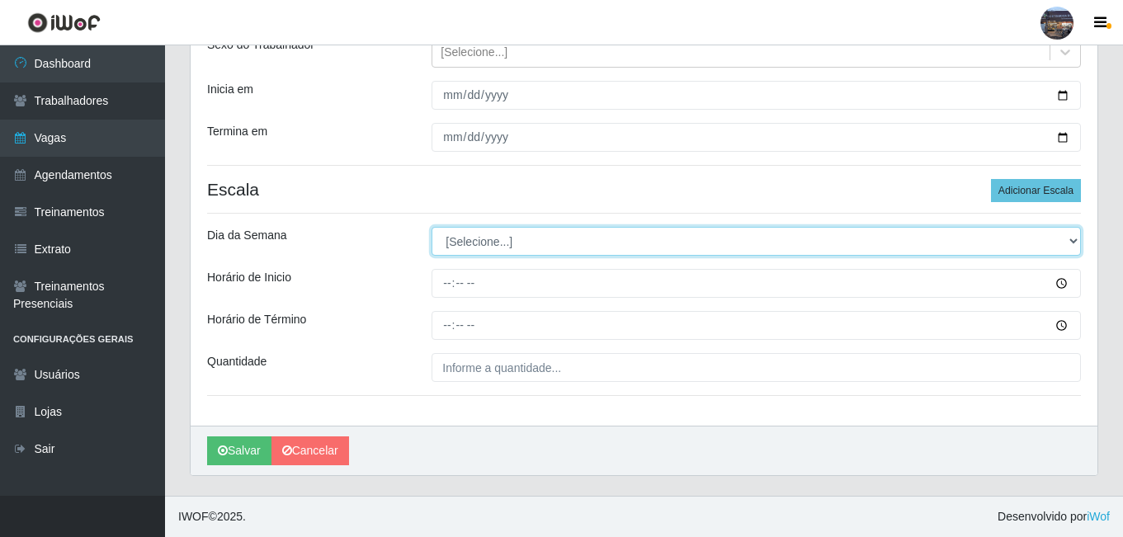
click at [539, 247] on select "[Selecione...] Segunda Terça Quarta Quinta Sexta Sábado Domingo" at bounding box center [756, 241] width 649 height 29
select select "0"
click at [432, 227] on select "[Selecione...] Segunda Terça Quarta Quinta Sexta Sábado Domingo" at bounding box center [756, 241] width 649 height 29
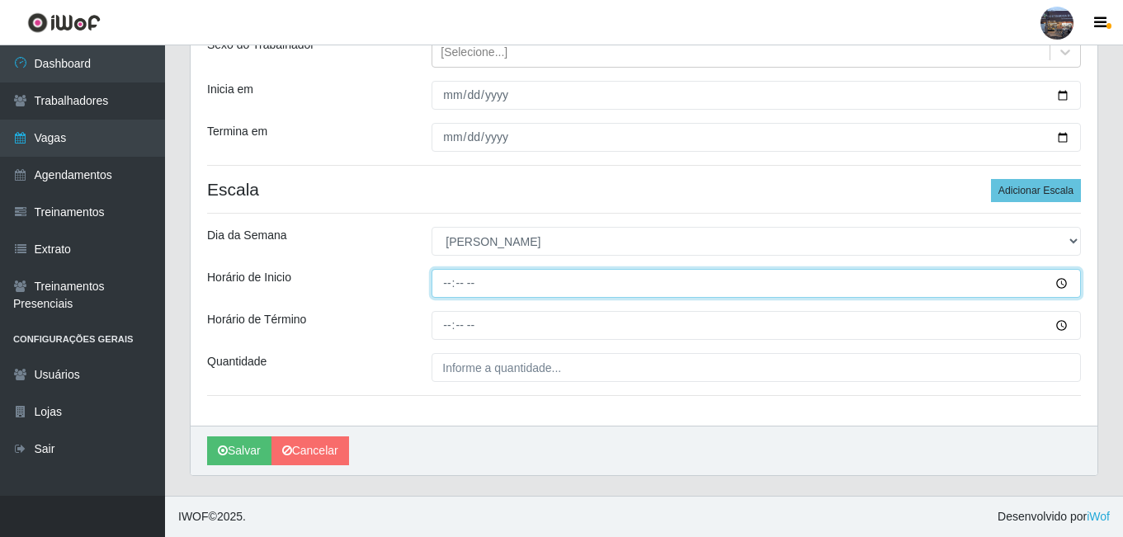
click at [451, 286] on input "Horário de Inicio" at bounding box center [756, 283] width 649 height 29
type input "07:00"
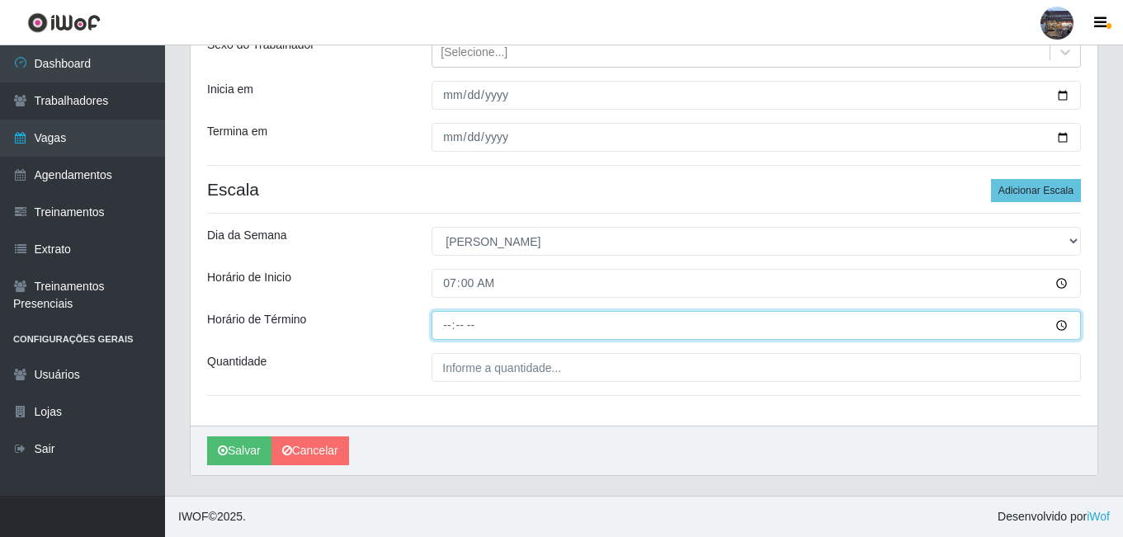
click at [447, 325] on input "Horário de Término" at bounding box center [756, 325] width 649 height 29
type input "13:00"
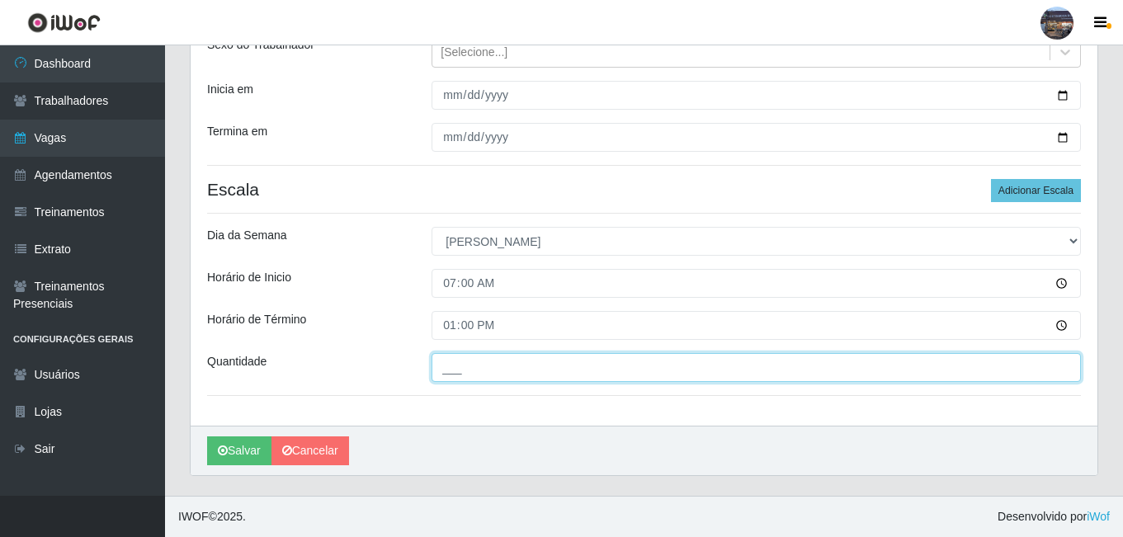
click at [550, 371] on input "___" at bounding box center [756, 367] width 649 height 29
type input "1__"
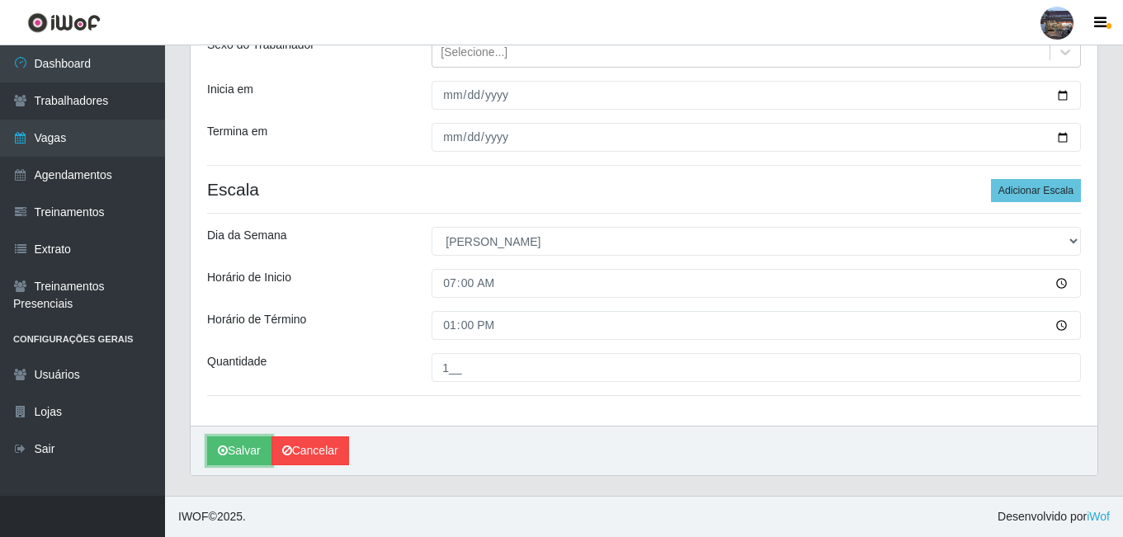
drag, startPoint x: 253, startPoint y: 444, endPoint x: 274, endPoint y: 446, distance: 20.7
click at [253, 444] on button "Salvar" at bounding box center [239, 451] width 64 height 29
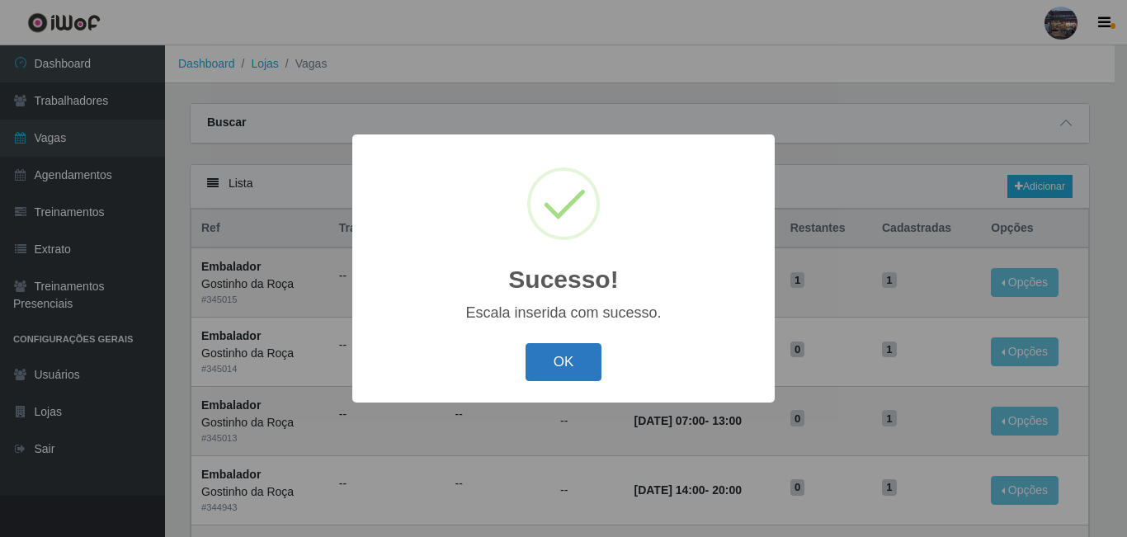
click at [599, 361] on button "OK" at bounding box center [564, 362] width 77 height 39
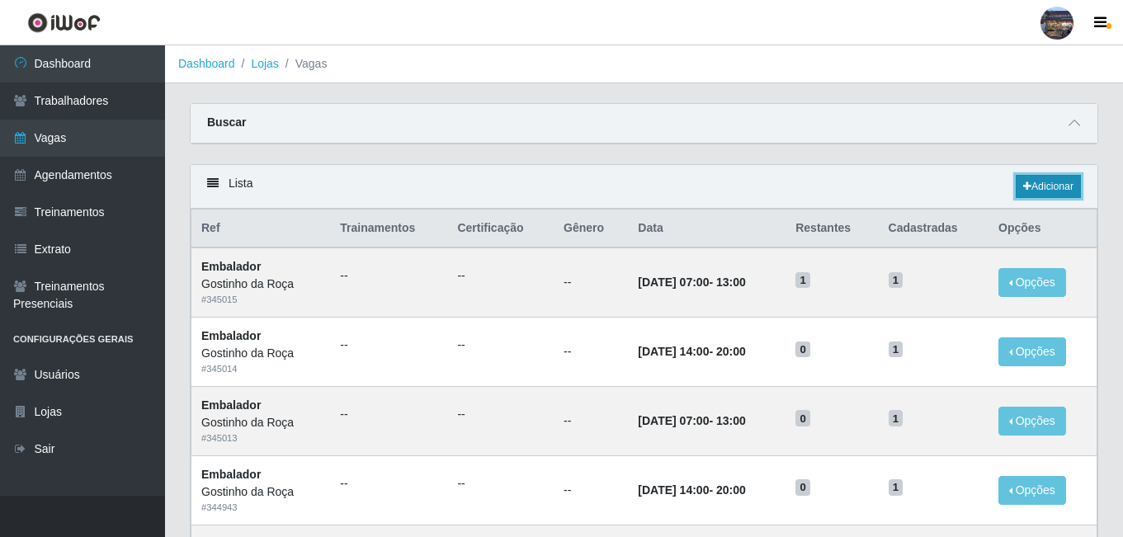
click at [1041, 189] on link "Adicionar" at bounding box center [1048, 186] width 65 height 23
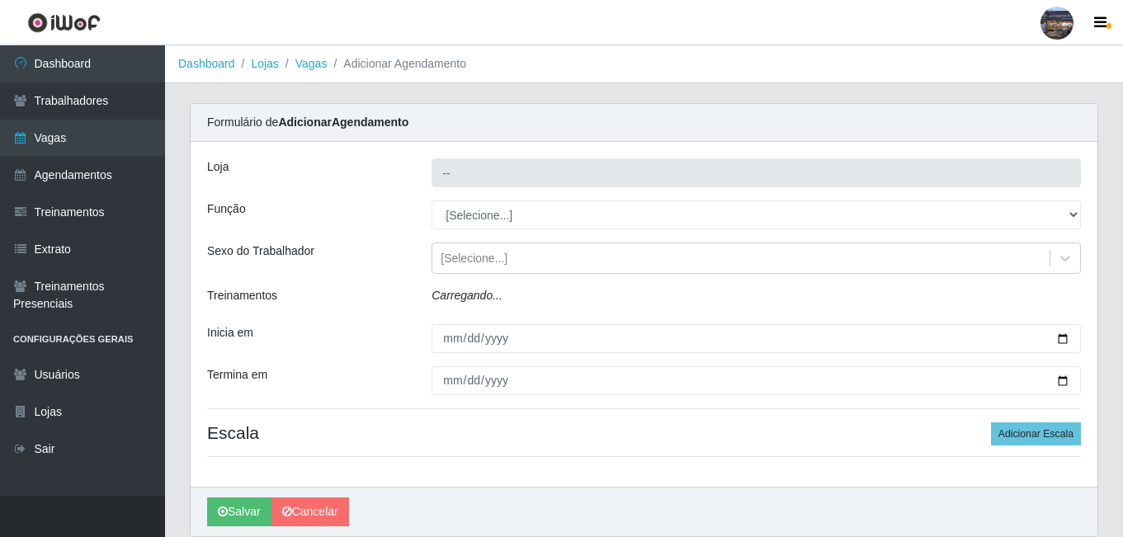
type input "Gostinho da Roça"
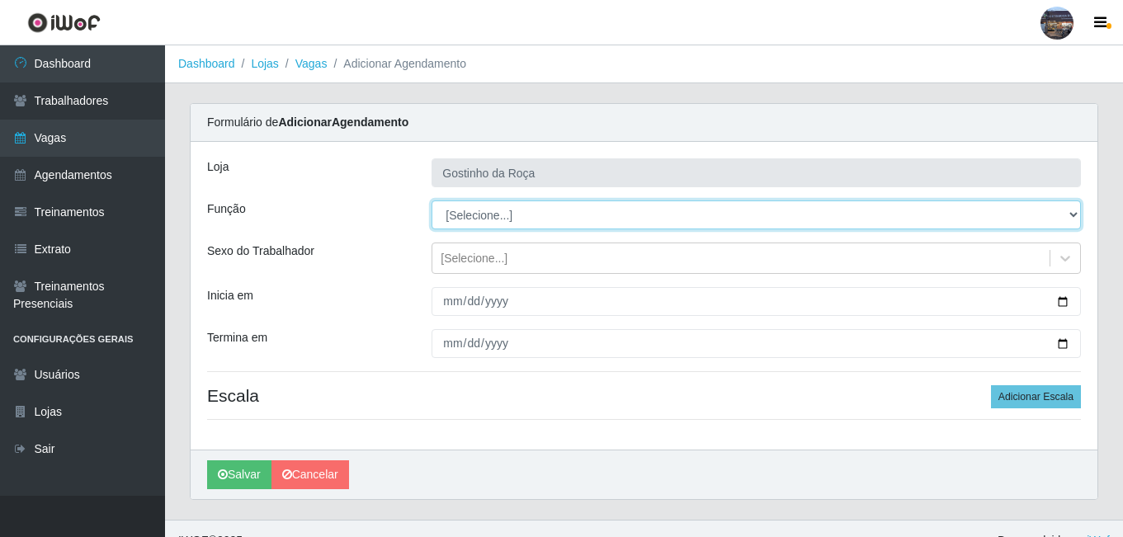
click at [599, 215] on select "[Selecione...] ASG ASG + ASG ++ Embalador Embalador + Embalador ++ Operador de …" at bounding box center [756, 215] width 649 height 29
select select "1"
click at [432, 201] on select "[Selecione...] ASG ASG + ASG ++ Embalador Embalador + Embalador ++ Operador de …" at bounding box center [756, 215] width 649 height 29
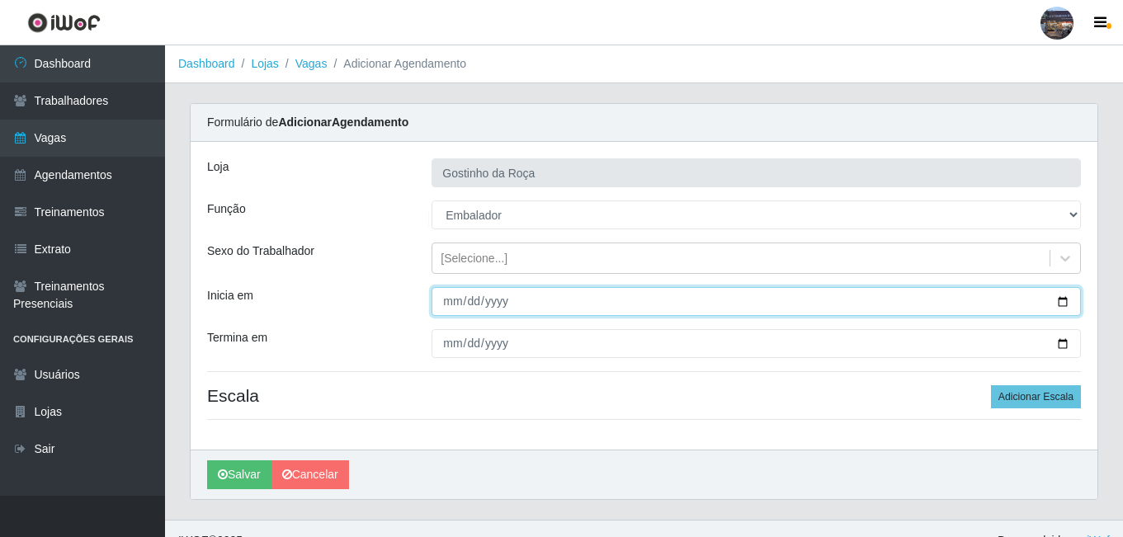
click at [1068, 302] on input "Inicia em" at bounding box center [756, 301] width 649 height 29
type input "[DATE]"
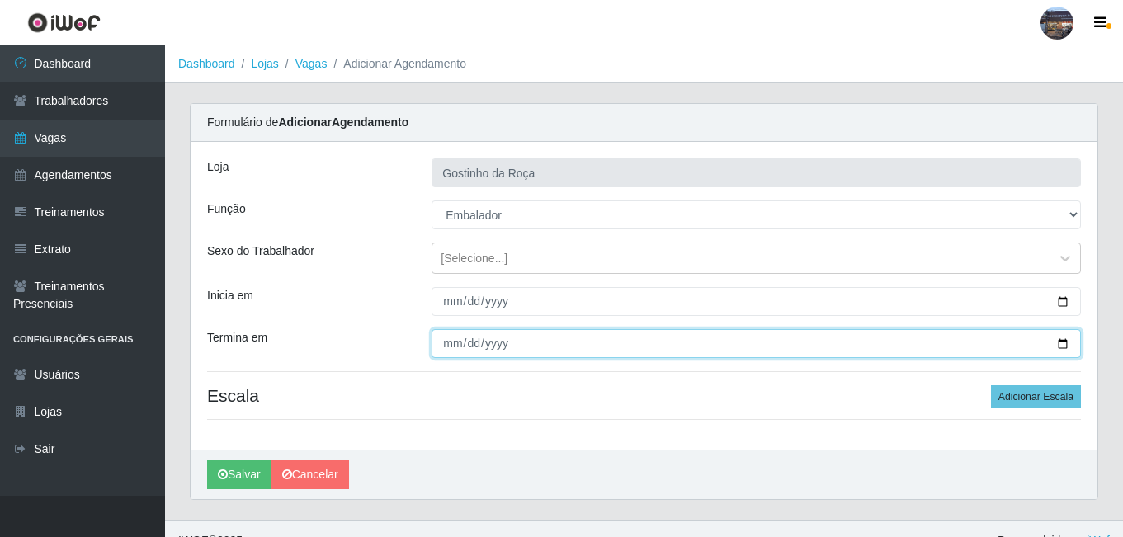
click at [1068, 341] on input "Termina em" at bounding box center [756, 343] width 649 height 29
type input "[DATE]"
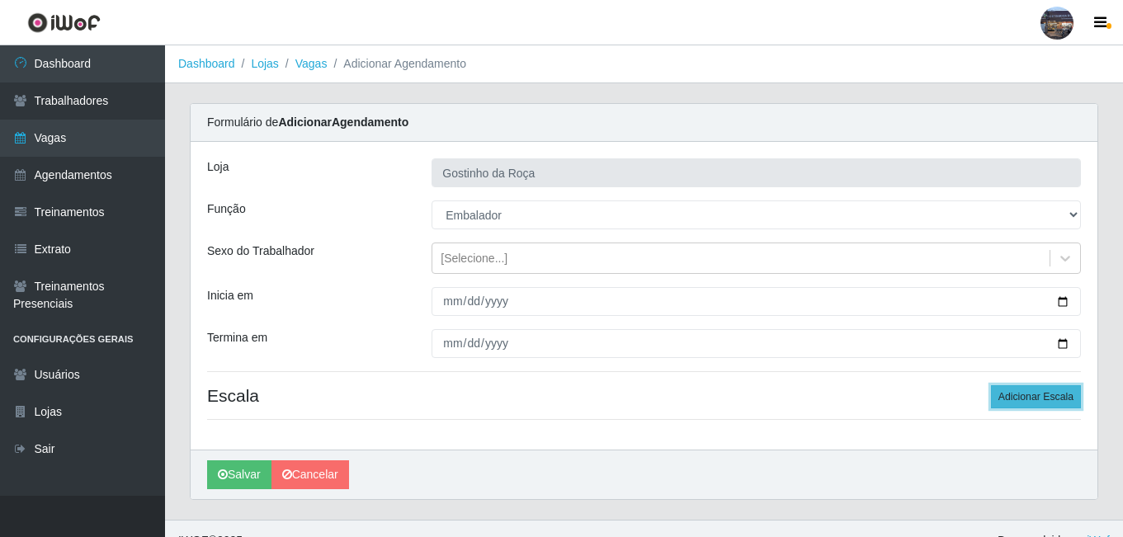
click at [1003, 404] on button "Adicionar Escala" at bounding box center [1036, 396] width 90 height 23
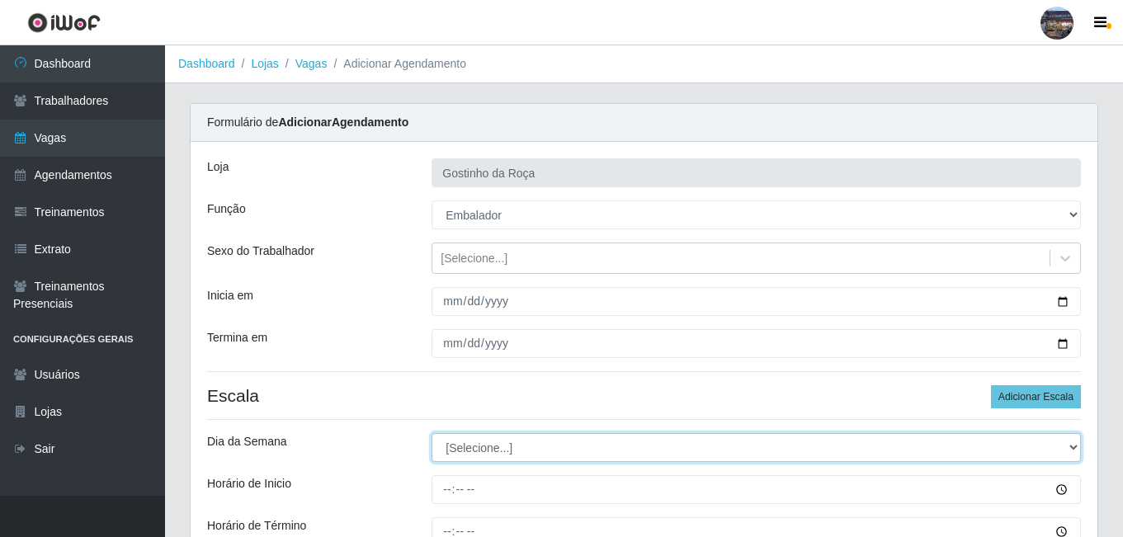
click at [505, 446] on select "[Selecione...] Segunda Terça Quarta Quinta Sexta Sábado Domingo" at bounding box center [756, 447] width 649 height 29
select select "0"
click at [432, 433] on select "[Selecione...] Segunda Terça Quarta Quinta Sexta Sábado Domingo" at bounding box center [756, 447] width 649 height 29
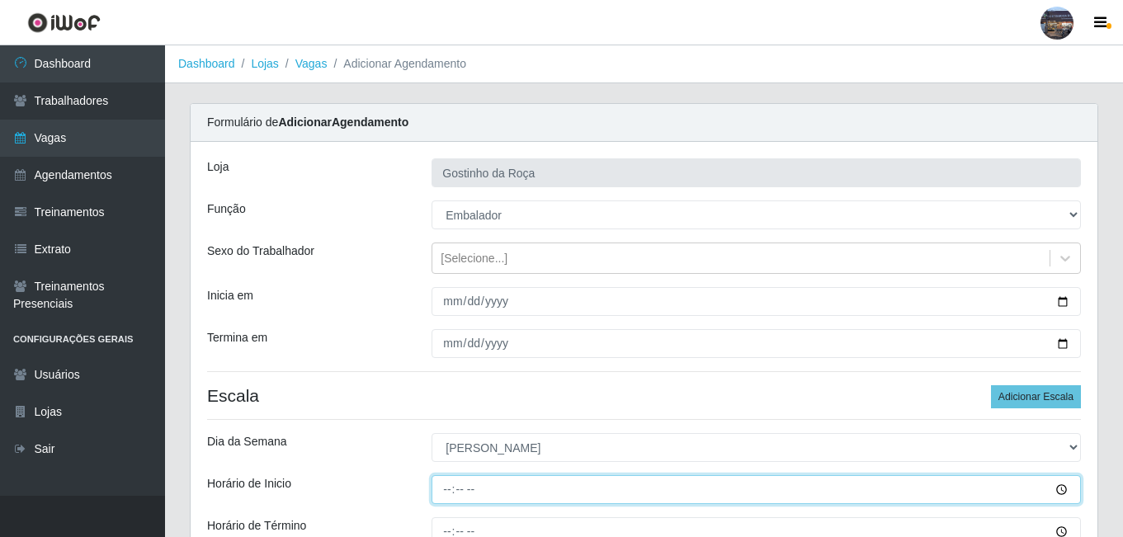
click at [446, 489] on input "Horário de Inicio" at bounding box center [756, 489] width 649 height 29
type input "07:00"
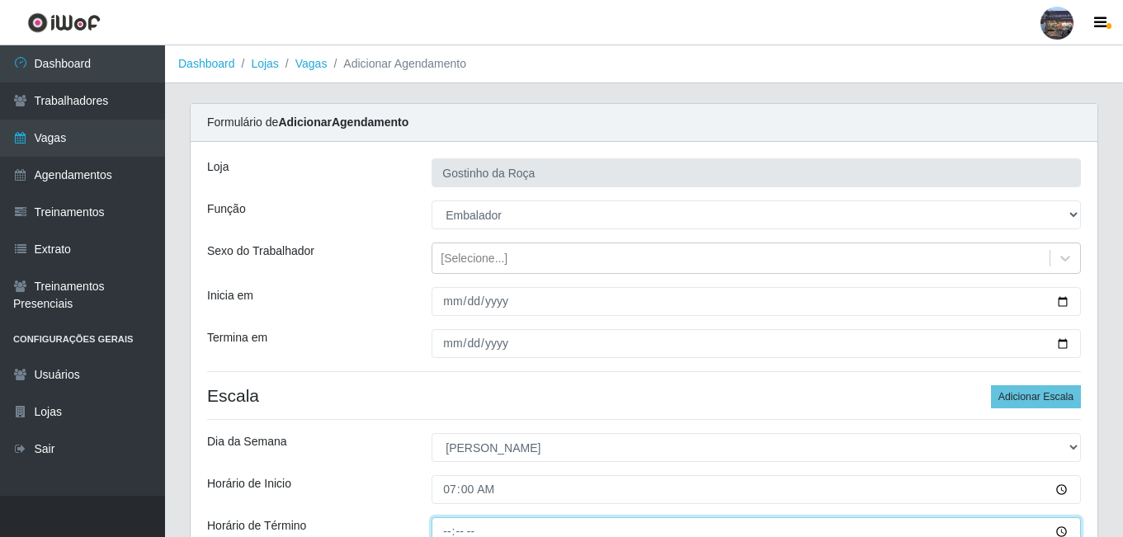
click at [444, 526] on input "Horário de Término" at bounding box center [756, 531] width 649 height 29
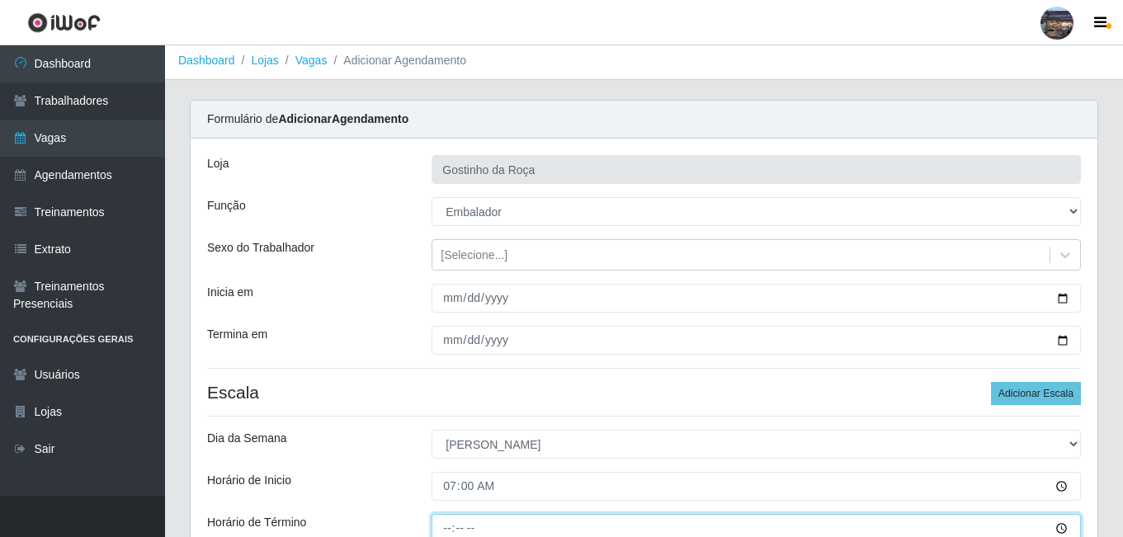
type input "13:00"
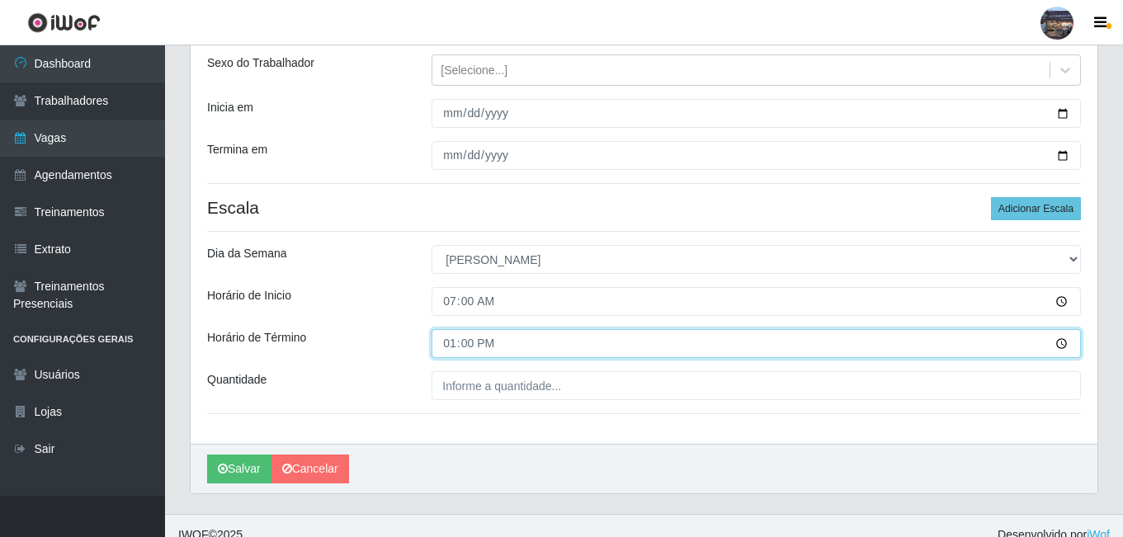
scroll to position [206, 0]
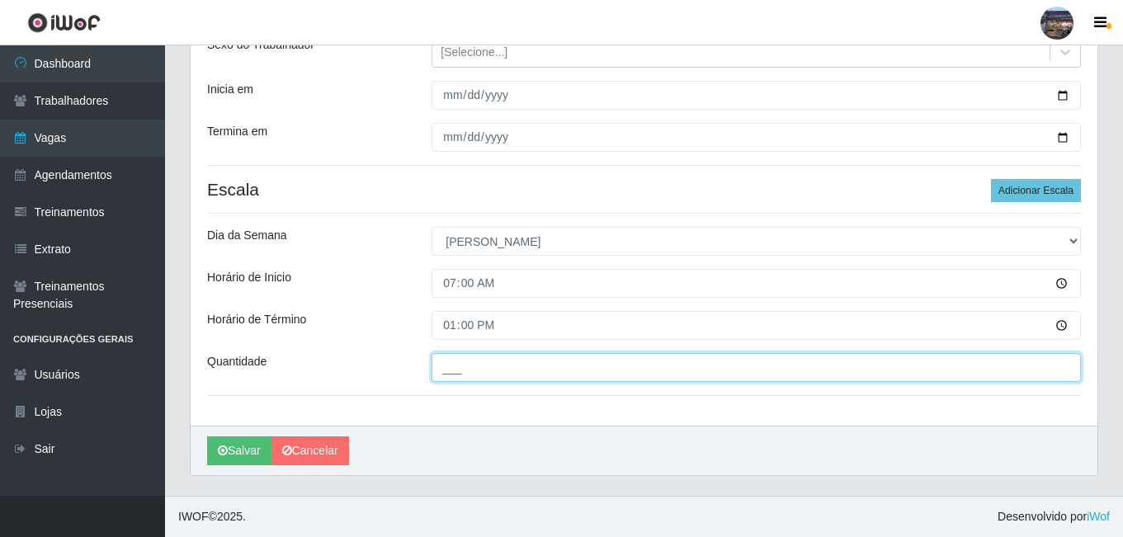
click at [533, 376] on input "___" at bounding box center [756, 367] width 649 height 29
type input "1__"
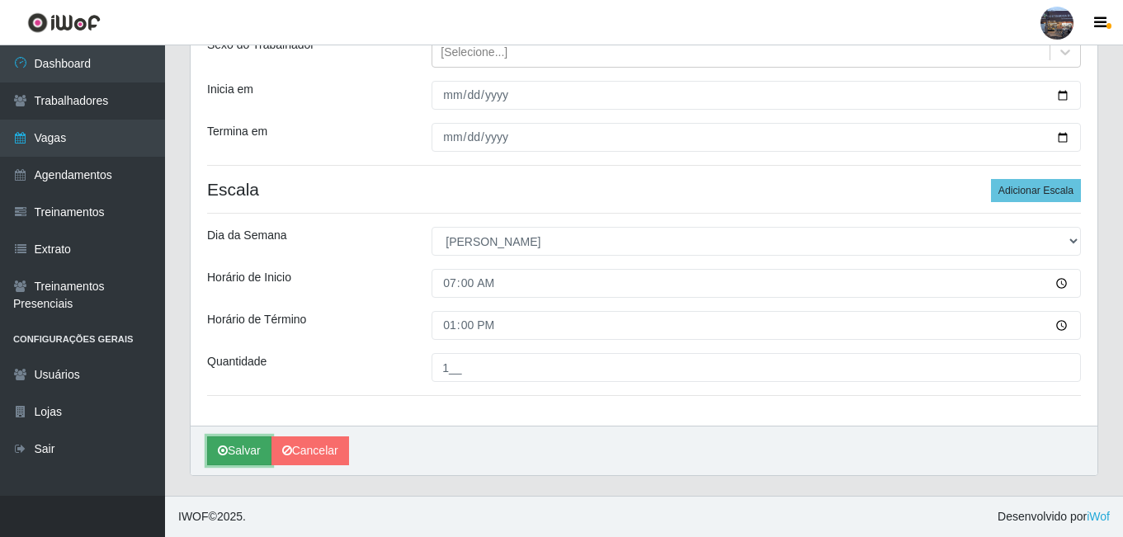
click at [212, 459] on button "Salvar" at bounding box center [239, 451] width 64 height 29
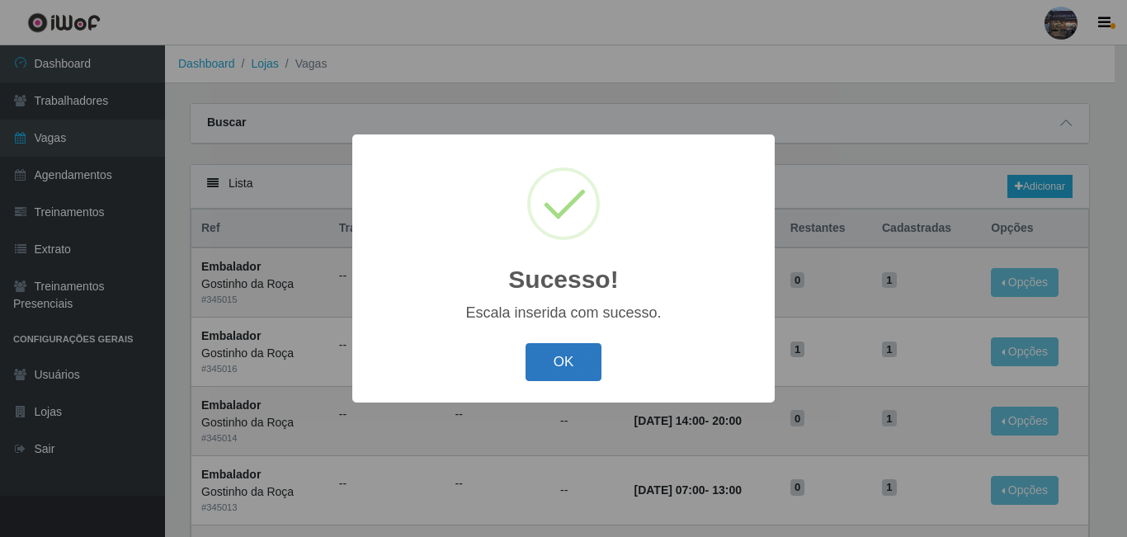
click at [564, 363] on button "OK" at bounding box center [564, 362] width 77 height 39
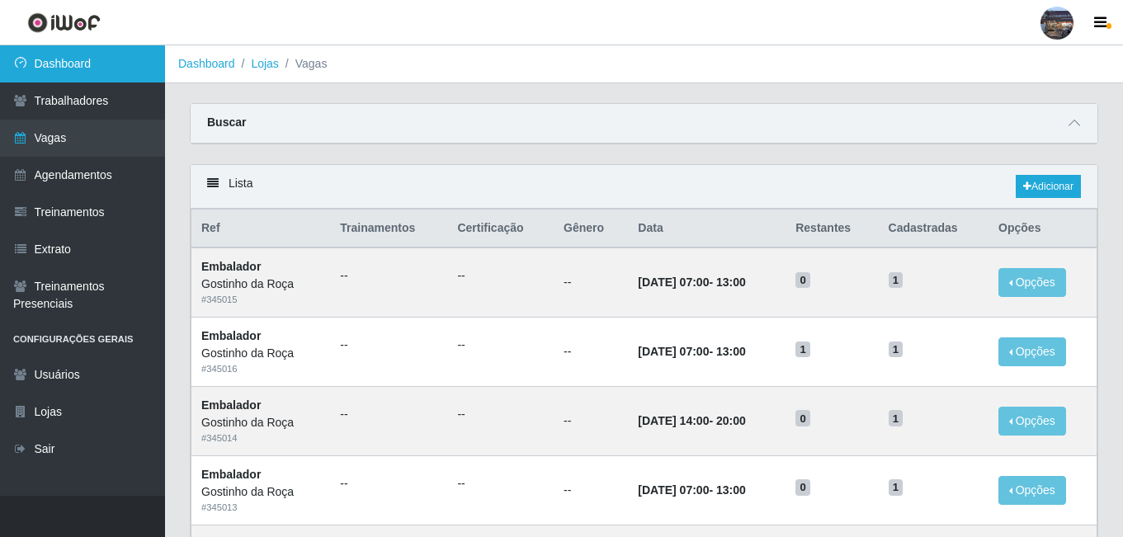
click at [98, 71] on link "Dashboard" at bounding box center [82, 63] width 165 height 37
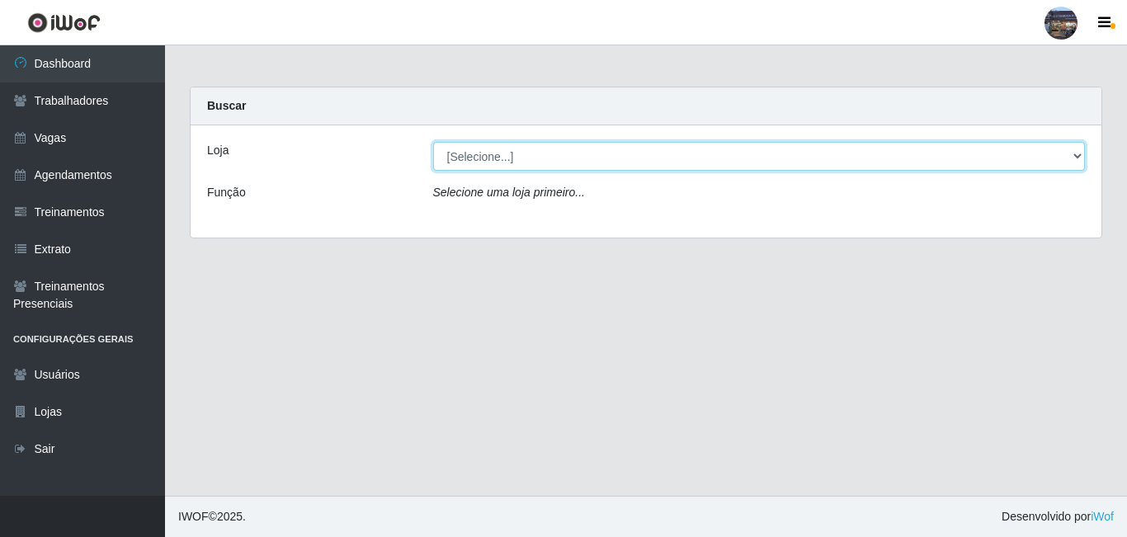
click at [465, 158] on select "[Selecione...] Gostinho da Roça" at bounding box center [759, 156] width 653 height 29
select select "303"
click at [433, 142] on select "[Selecione...] Gostinho da Roça" at bounding box center [759, 156] width 653 height 29
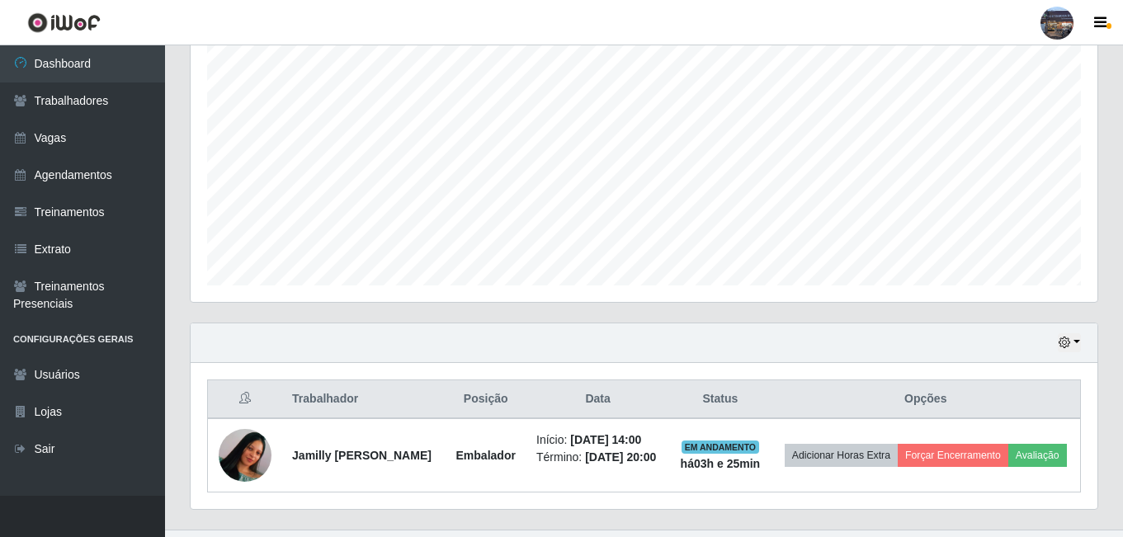
scroll to position [351, 0]
